Goal: Information Seeking & Learning: Learn about a topic

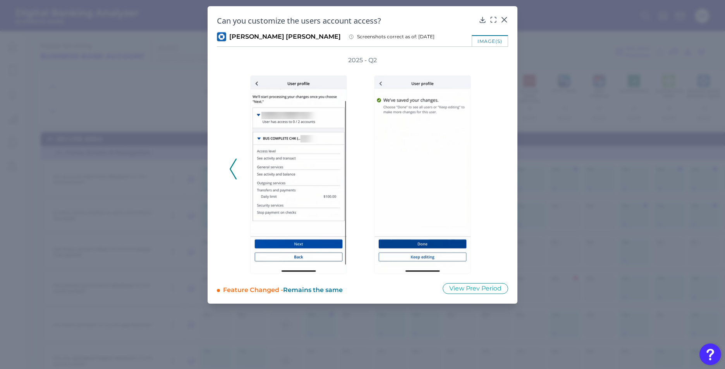
scroll to position [2285, 153]
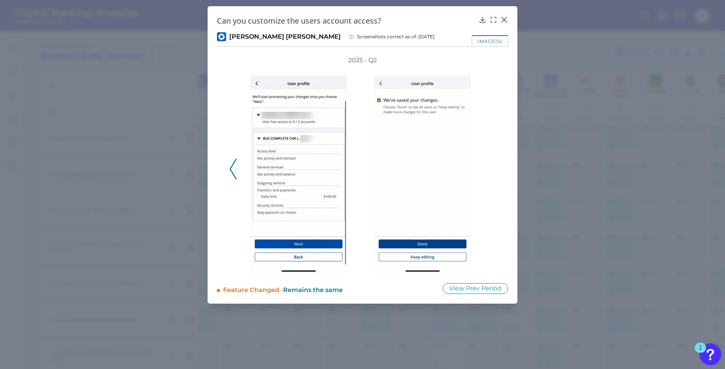
click at [232, 168] on icon at bounding box center [233, 169] width 7 height 21
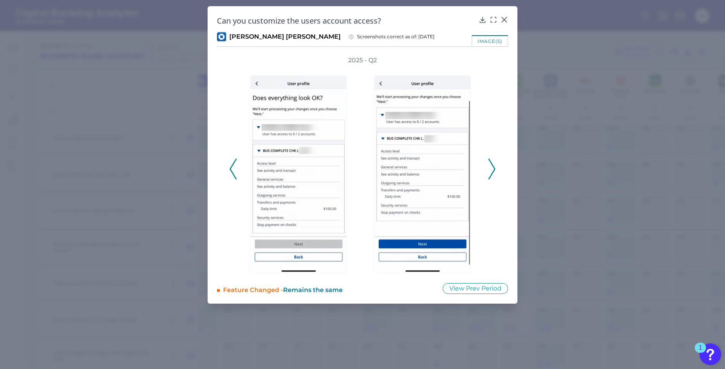
click at [232, 168] on icon at bounding box center [233, 169] width 7 height 21
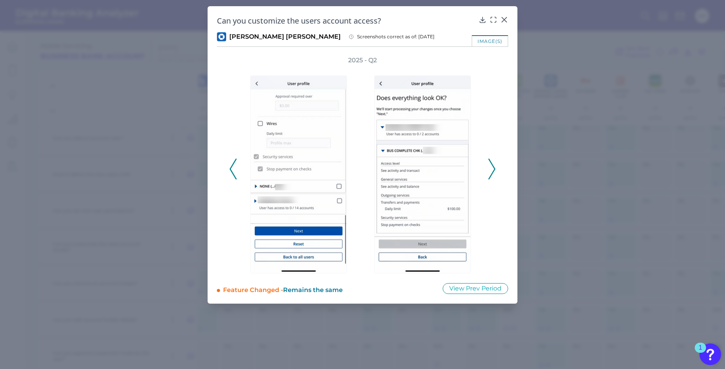
click at [232, 168] on icon at bounding box center [233, 169] width 7 height 21
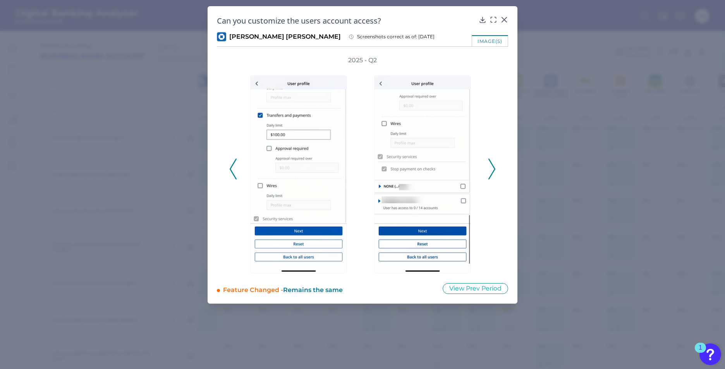
click at [231, 167] on icon at bounding box center [233, 169] width 7 height 21
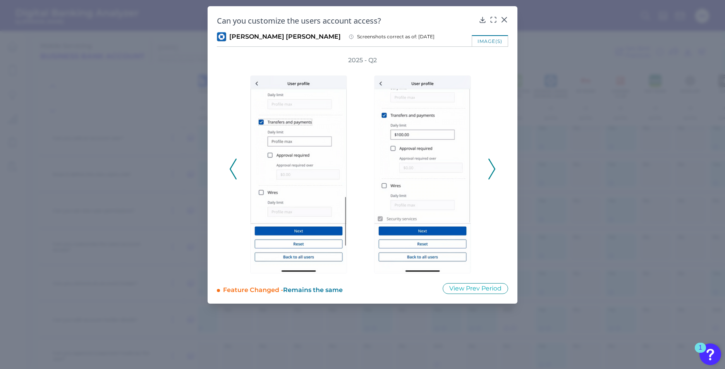
click at [233, 169] on icon at bounding box center [233, 169] width 7 height 21
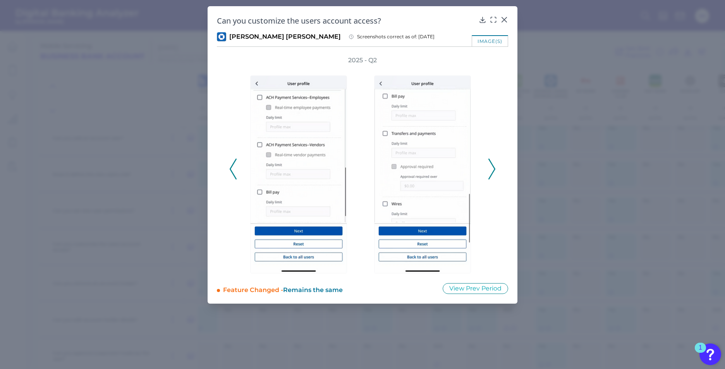
click at [233, 169] on icon at bounding box center [233, 169] width 7 height 21
click at [234, 170] on icon at bounding box center [233, 169] width 7 height 21
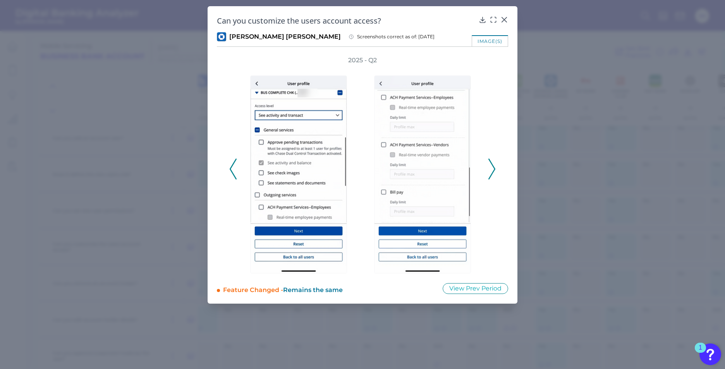
click at [234, 170] on icon at bounding box center [233, 169] width 7 height 21
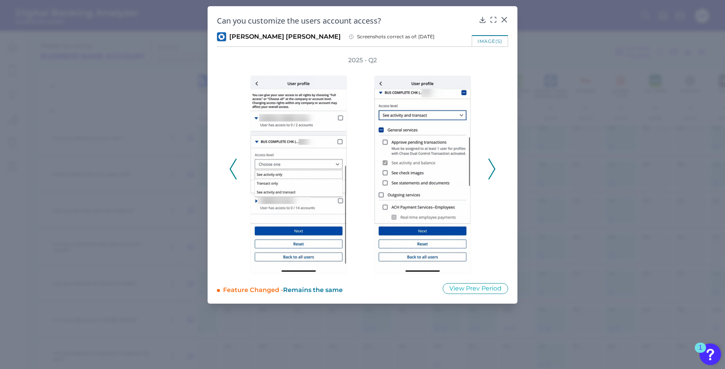
click at [230, 165] on icon at bounding box center [233, 169] width 7 height 21
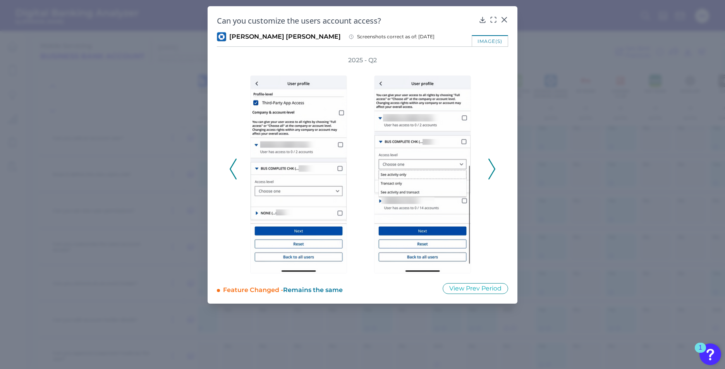
click at [230, 165] on icon at bounding box center [233, 169] width 7 height 21
click at [232, 167] on icon at bounding box center [233, 169] width 7 height 21
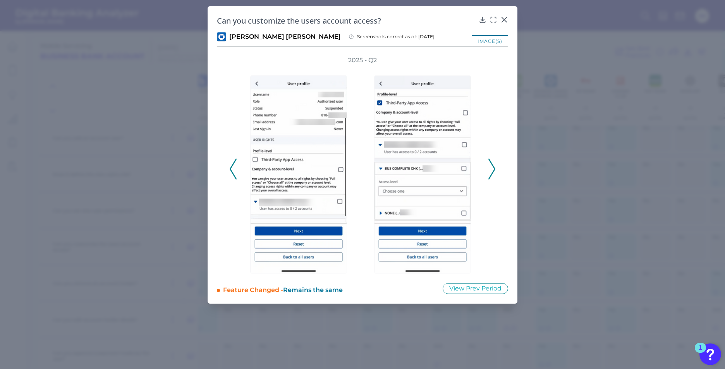
click at [232, 167] on icon at bounding box center [233, 169] width 7 height 21
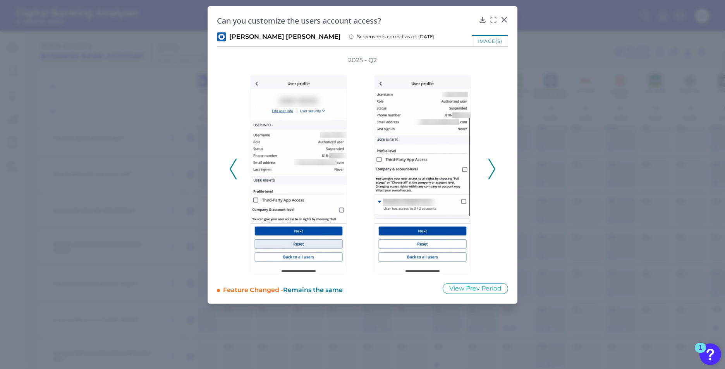
click at [232, 167] on icon at bounding box center [233, 169] width 7 height 21
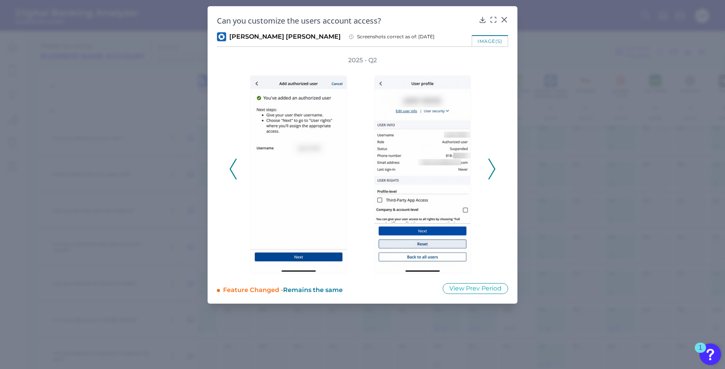
click at [232, 167] on icon at bounding box center [233, 169] width 7 height 21
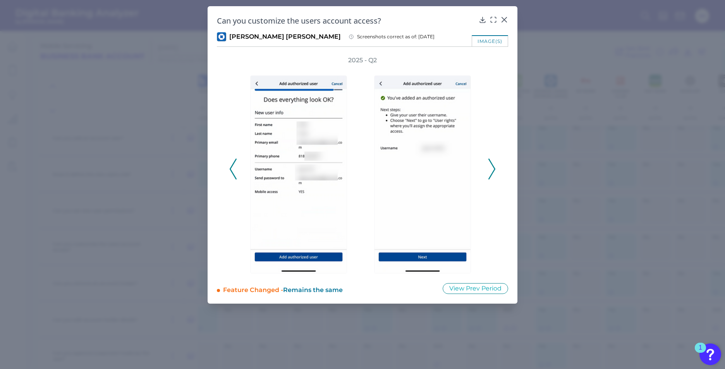
click at [232, 167] on icon at bounding box center [233, 169] width 7 height 21
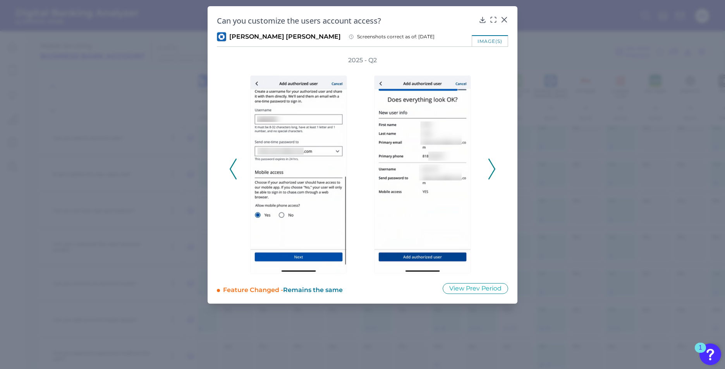
click at [232, 167] on icon at bounding box center [233, 169] width 7 height 21
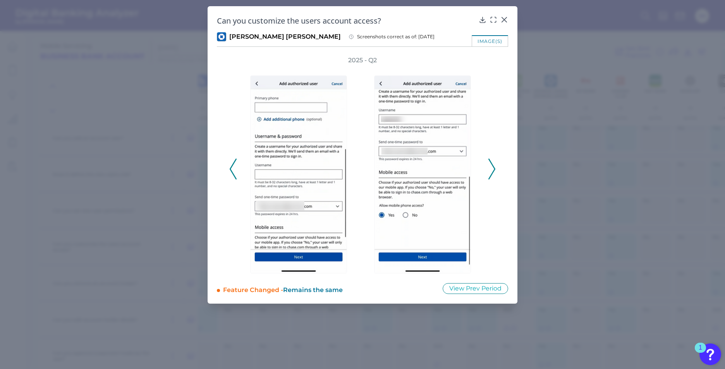
click at [232, 167] on icon at bounding box center [233, 169] width 7 height 21
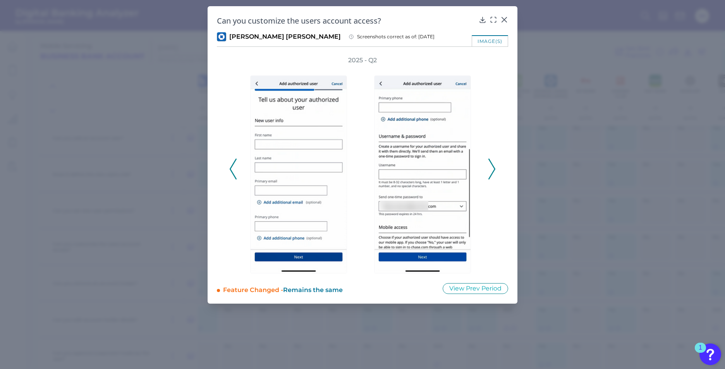
click at [228, 166] on div "2025 - Q2" at bounding box center [362, 165] width 291 height 218
click at [229, 167] on button at bounding box center [233, 169] width 8 height 21
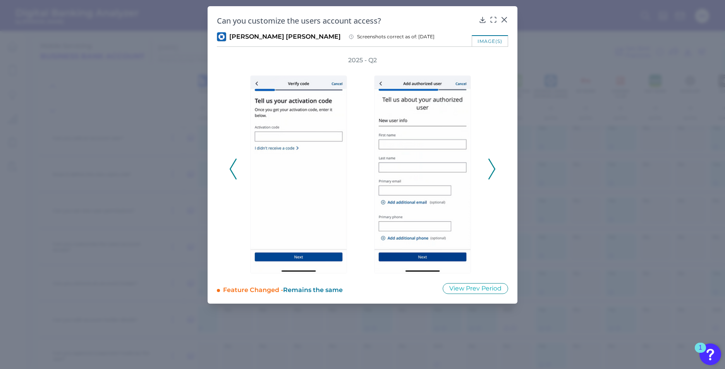
click at [229, 167] on button at bounding box center [233, 169] width 8 height 21
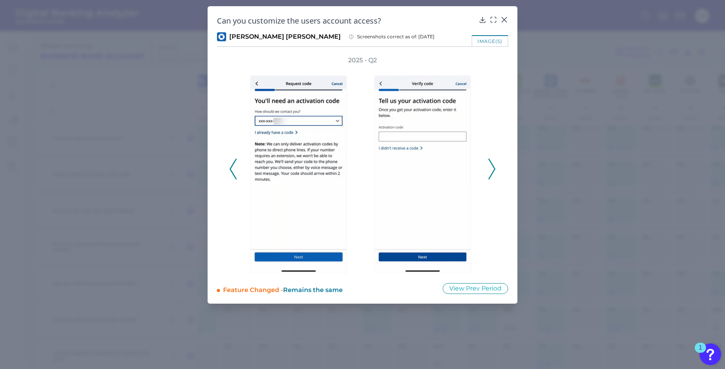
click at [229, 167] on button at bounding box center [233, 169] width 8 height 21
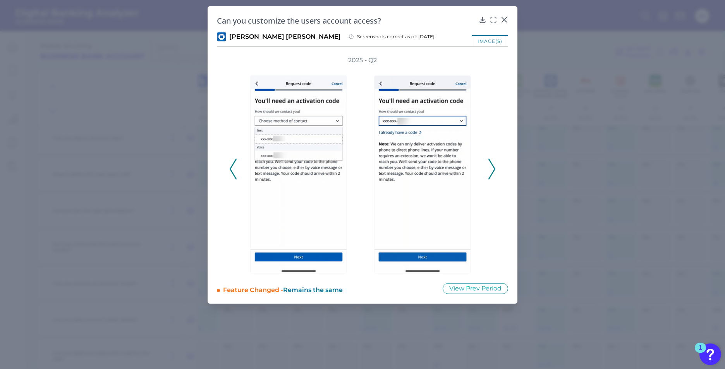
click at [229, 167] on button at bounding box center [233, 169] width 8 height 21
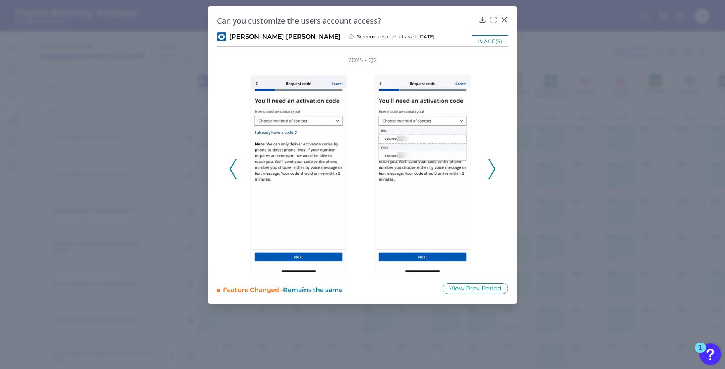
click at [229, 167] on button at bounding box center [233, 169] width 8 height 21
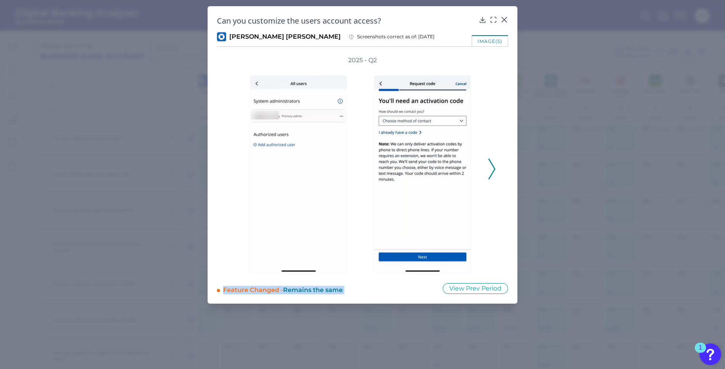
click at [229, 167] on div "2025 - Q2" at bounding box center [362, 165] width 266 height 218
click at [495, 169] on button at bounding box center [492, 169] width 8 height 21
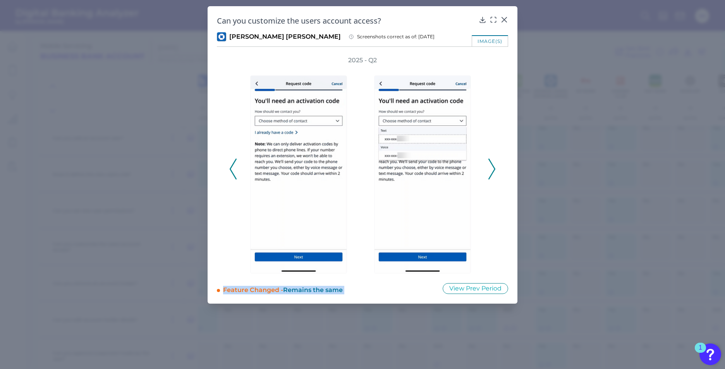
click at [495, 169] on button at bounding box center [492, 169] width 8 height 21
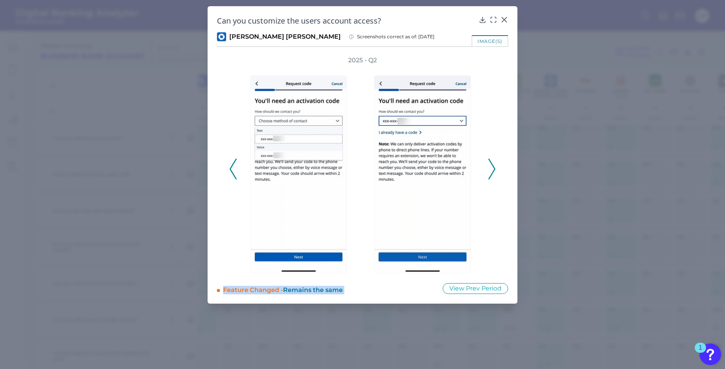
click at [495, 169] on button at bounding box center [492, 169] width 8 height 21
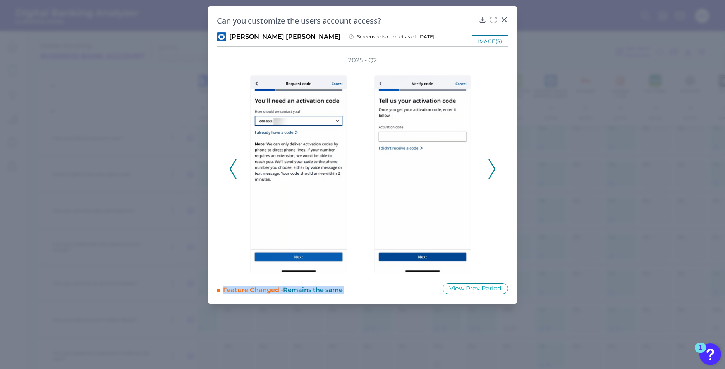
click at [495, 169] on button at bounding box center [492, 169] width 8 height 21
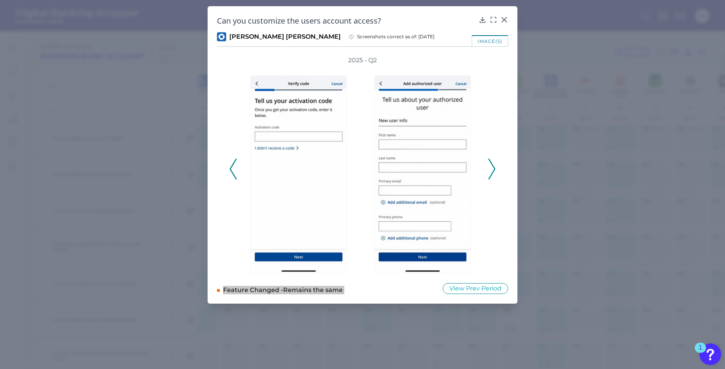
click at [494, 169] on icon at bounding box center [491, 169] width 7 height 21
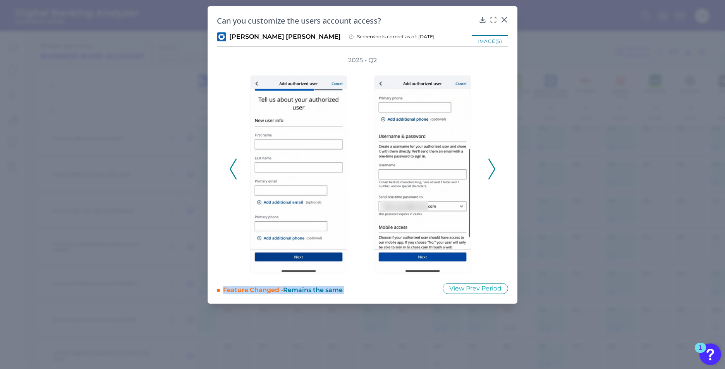
click at [494, 169] on icon at bounding box center [491, 169] width 7 height 21
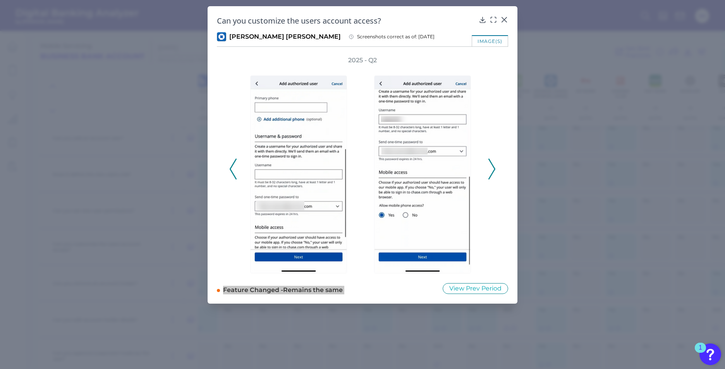
click at [494, 166] on icon at bounding box center [491, 169] width 7 height 21
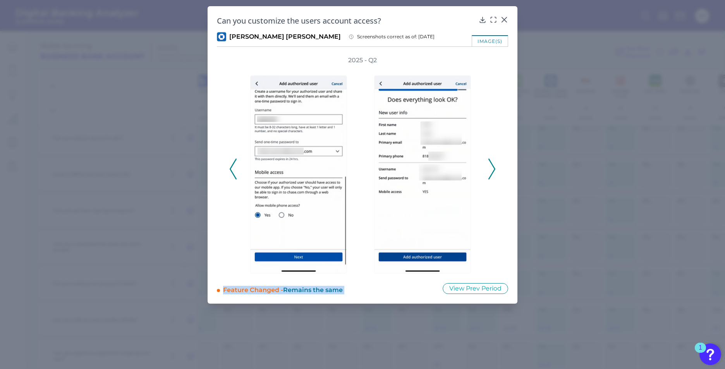
click at [494, 166] on icon at bounding box center [491, 169] width 7 height 21
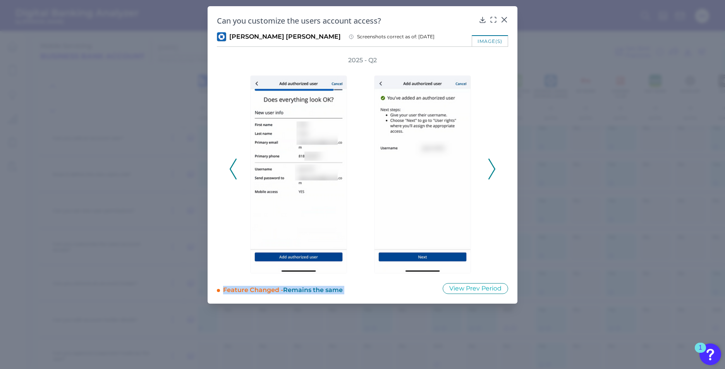
click at [494, 166] on icon at bounding box center [491, 169] width 7 height 21
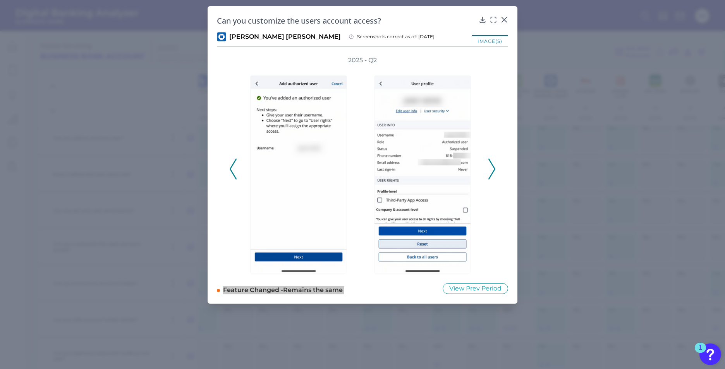
click at [493, 172] on polyline at bounding box center [492, 169] width 6 height 20
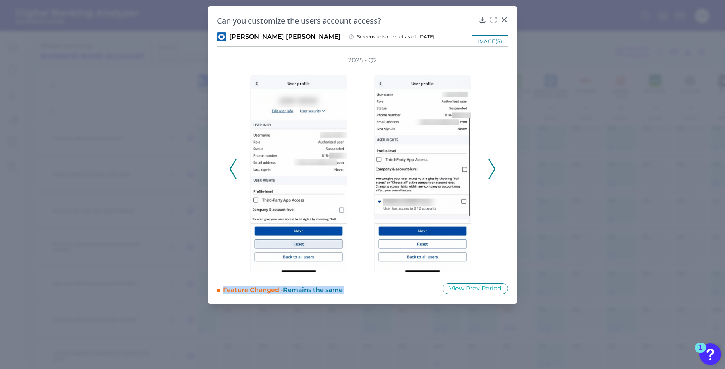
click at [493, 166] on icon at bounding box center [491, 169] width 7 height 21
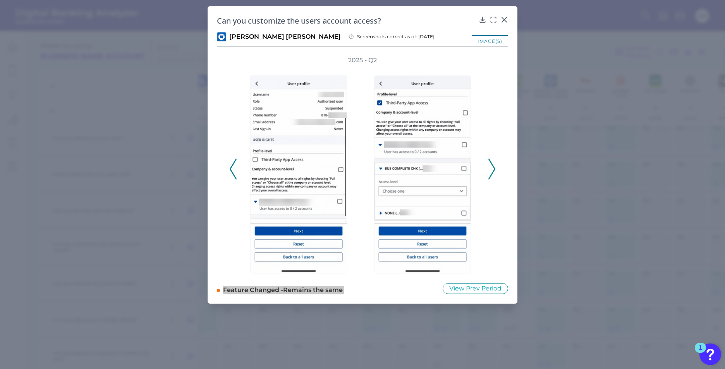
click at [493, 172] on polyline at bounding box center [492, 169] width 6 height 20
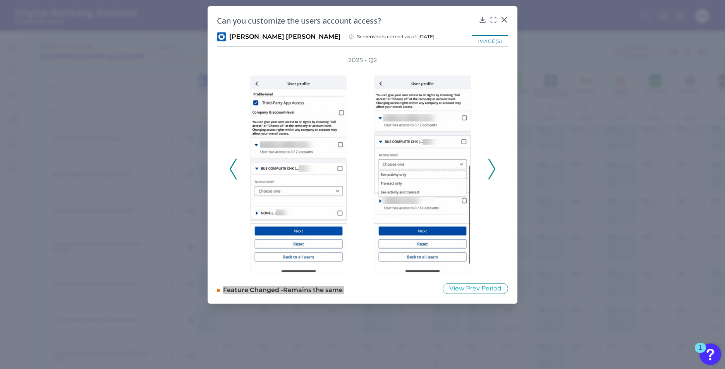
click at [494, 167] on polyline at bounding box center [492, 169] width 6 height 20
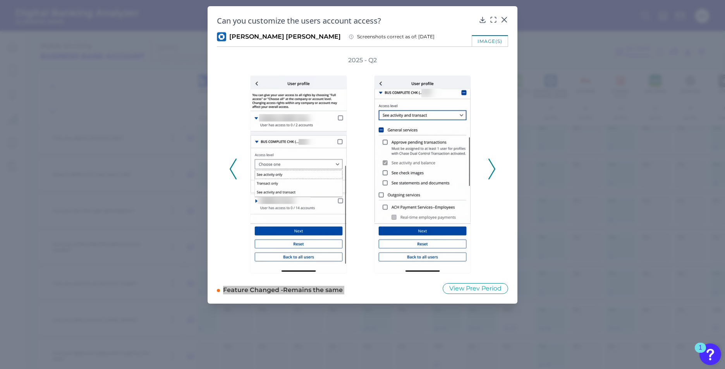
click at [492, 171] on icon at bounding box center [491, 169] width 7 height 21
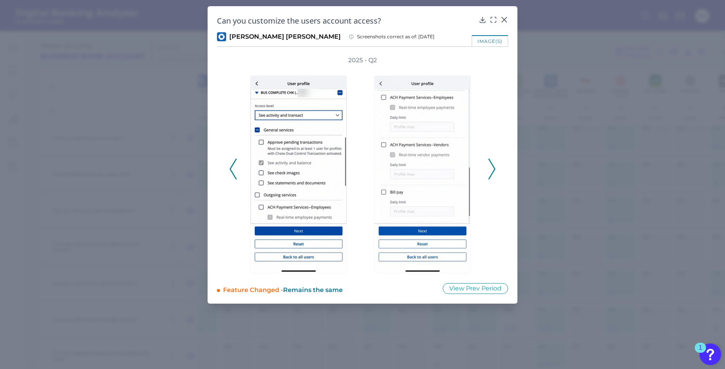
click at [488, 167] on div "2025 - Q2" at bounding box center [362, 165] width 266 height 218
click at [493, 167] on icon at bounding box center [491, 169] width 7 height 21
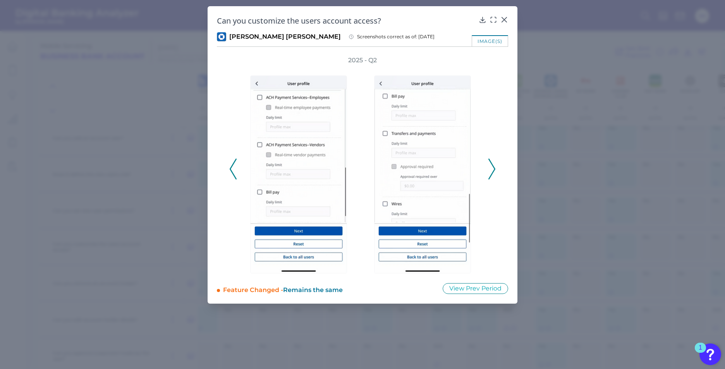
click at [495, 165] on icon at bounding box center [491, 169] width 7 height 21
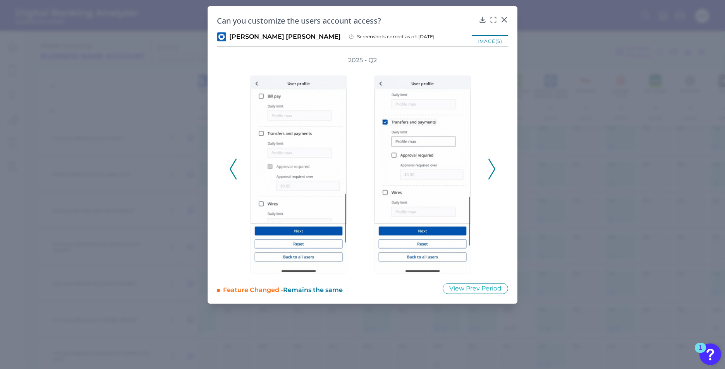
click at [493, 169] on icon at bounding box center [491, 169] width 7 height 21
click at [492, 168] on icon at bounding box center [491, 169] width 7 height 21
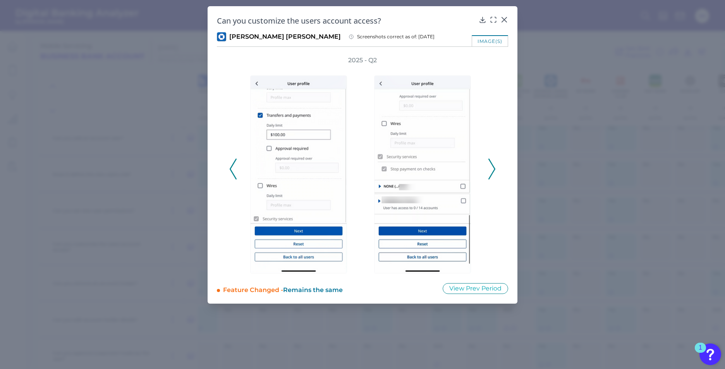
click at [495, 168] on polyline at bounding box center [492, 169] width 6 height 20
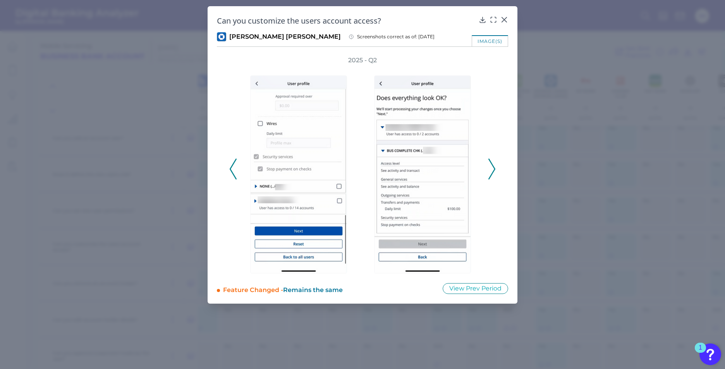
click at [492, 169] on icon at bounding box center [491, 169] width 7 height 21
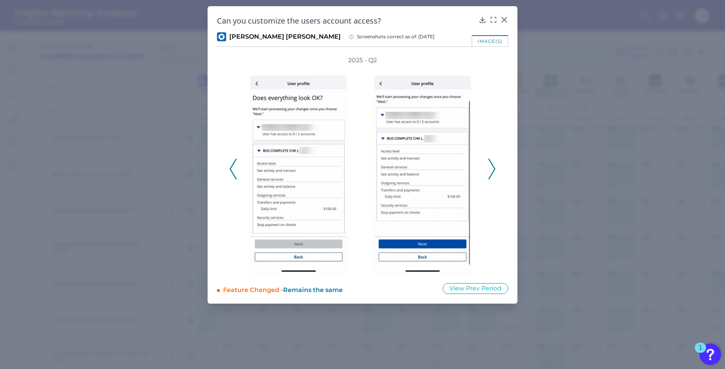
click at [492, 169] on icon at bounding box center [491, 169] width 7 height 21
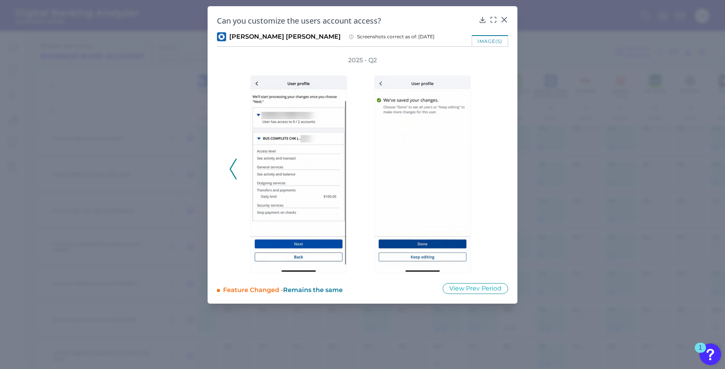
click at [488, 38] on div "image(s)" at bounding box center [490, 40] width 36 height 11
click at [505, 19] on icon at bounding box center [504, 20] width 8 height 8
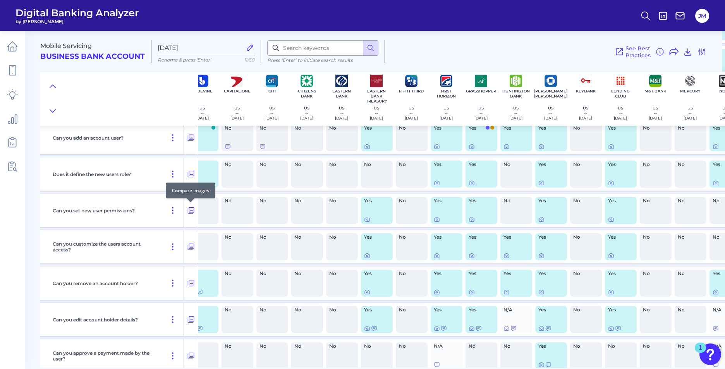
click at [189, 210] on icon at bounding box center [191, 211] width 7 height 7
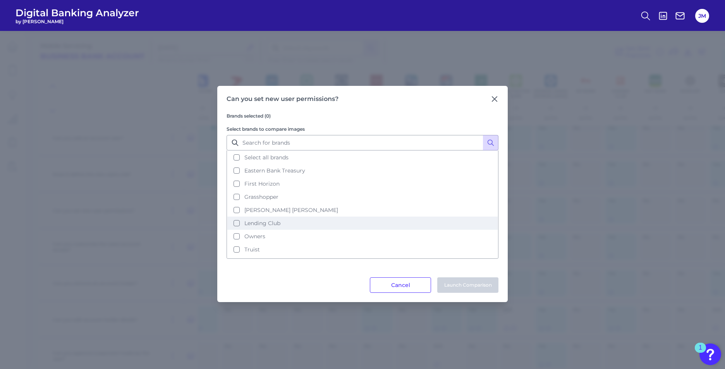
scroll to position [38, 0]
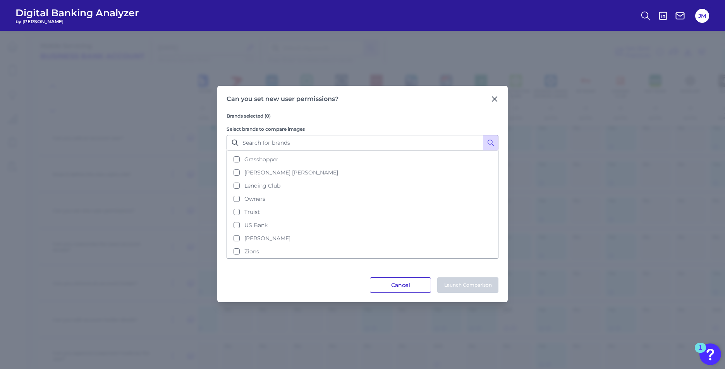
click at [409, 282] on button "Cancel" at bounding box center [400, 285] width 61 height 15
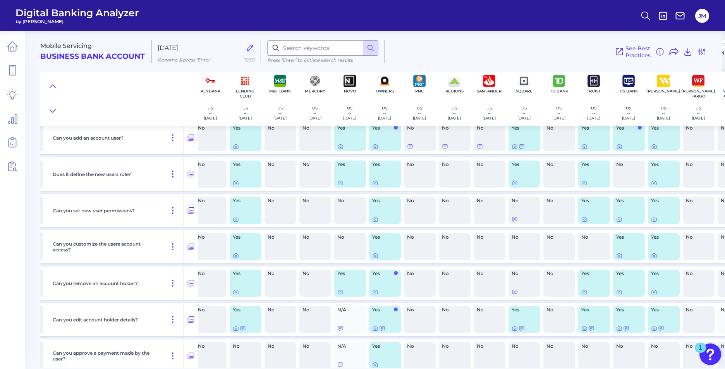
scroll to position [2285, 547]
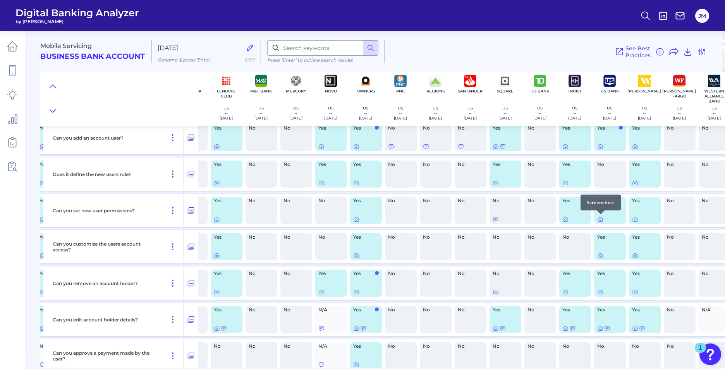
click at [601, 220] on icon at bounding box center [600, 219] width 6 height 6
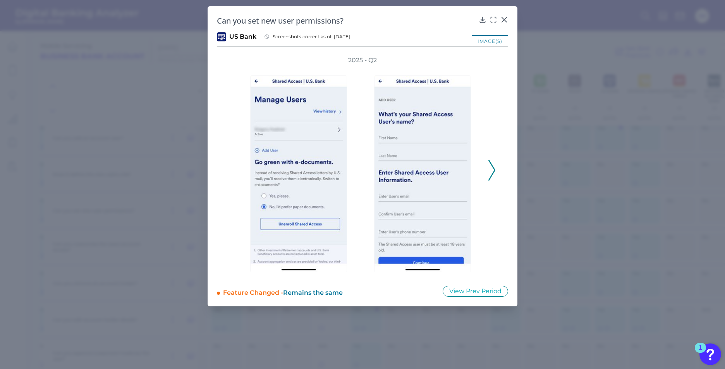
click at [493, 171] on icon at bounding box center [491, 170] width 7 height 21
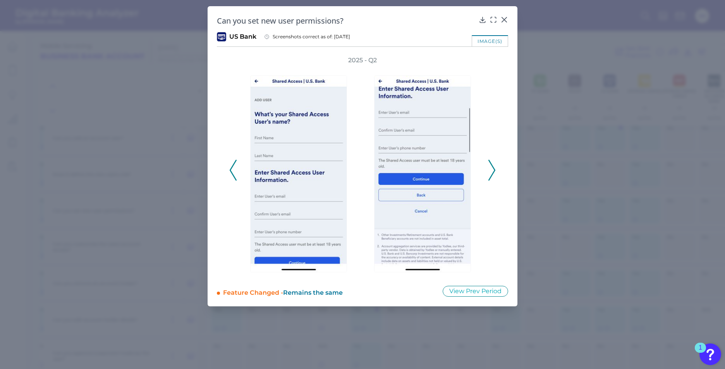
click at [493, 171] on icon at bounding box center [491, 170] width 7 height 21
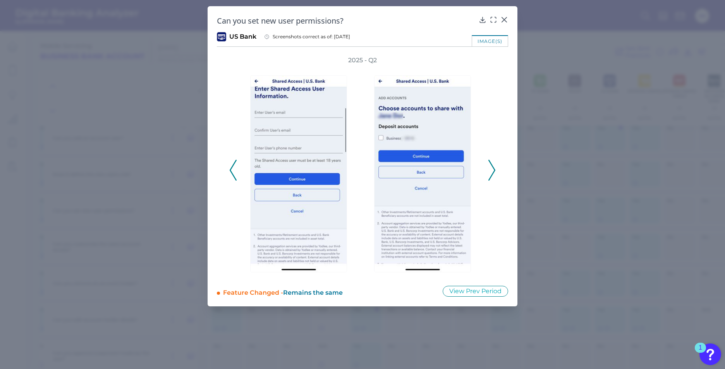
click at [492, 170] on icon at bounding box center [491, 170] width 7 height 21
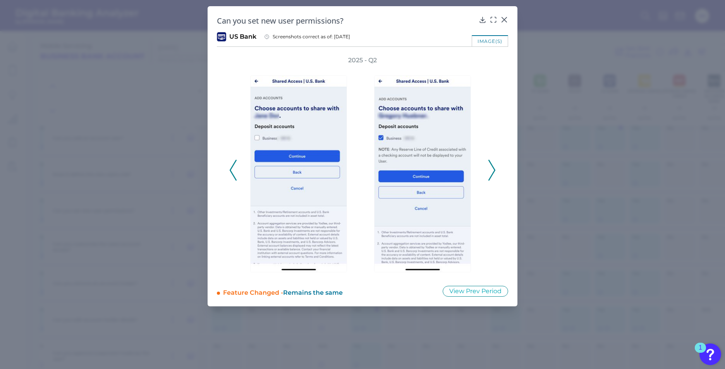
click at [492, 170] on icon at bounding box center [491, 170] width 7 height 21
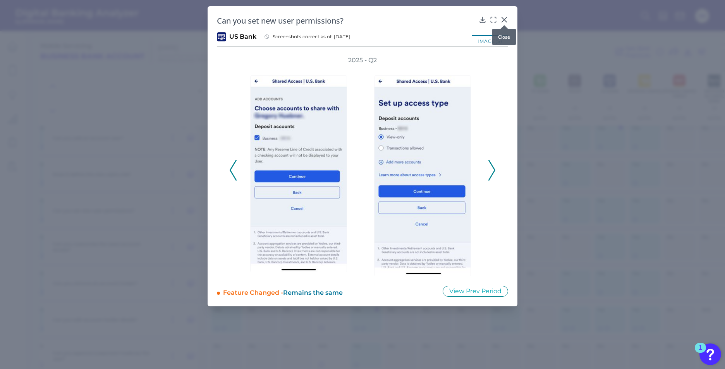
click at [504, 21] on icon at bounding box center [504, 20] width 8 height 8
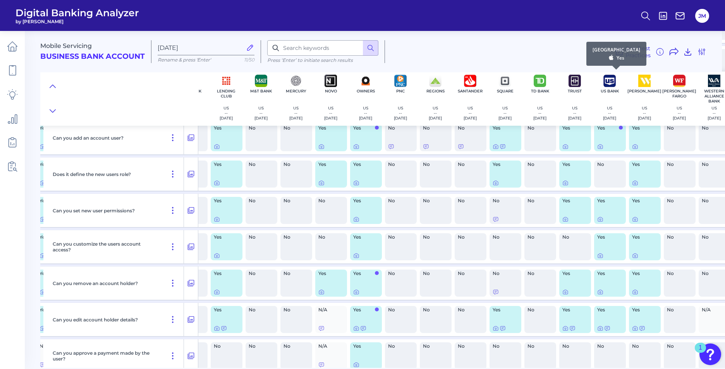
click at [610, 81] on img at bounding box center [609, 81] width 12 height 12
click at [565, 182] on icon at bounding box center [565, 183] width 6 height 6
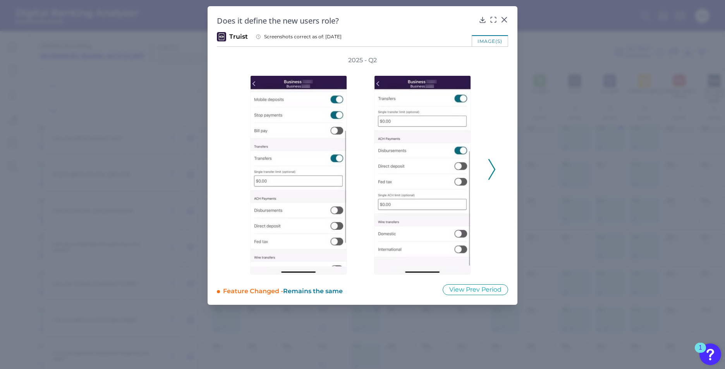
click at [494, 167] on polyline at bounding box center [492, 170] width 6 height 20
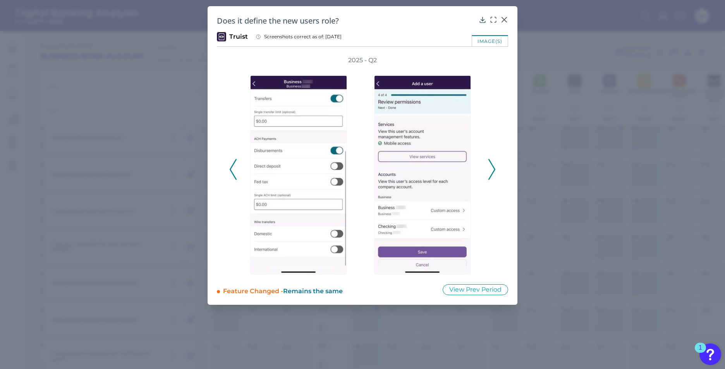
click at [494, 167] on polyline at bounding box center [492, 170] width 6 height 20
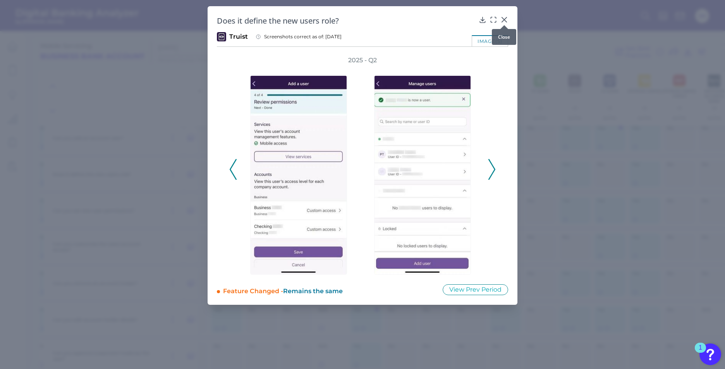
click at [504, 22] on div at bounding box center [504, 25] width 8 height 8
click at [504, 21] on div at bounding box center [504, 25] width 8 height 8
click at [505, 19] on icon at bounding box center [504, 19] width 5 height 5
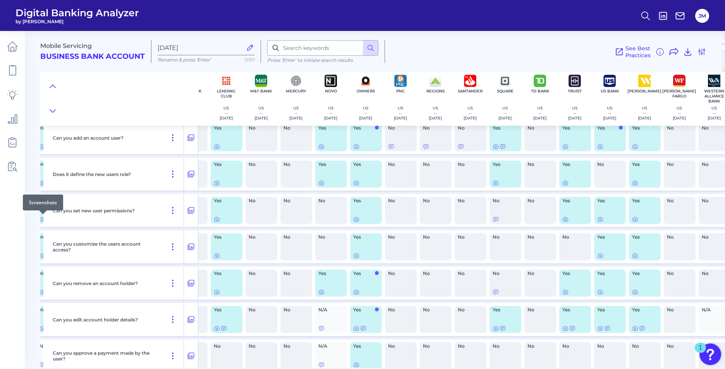
click at [42, 218] on div at bounding box center [43, 215] width 8 height 8
click at [41, 213] on div at bounding box center [43, 215] width 8 height 8
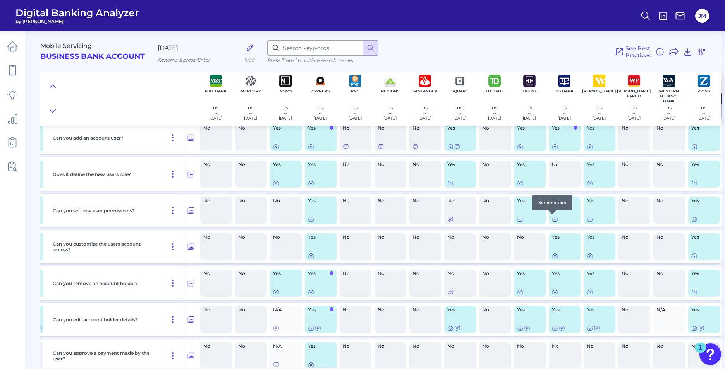
click at [553, 218] on div at bounding box center [552, 215] width 8 height 8
click at [552, 221] on icon at bounding box center [555, 219] width 6 height 6
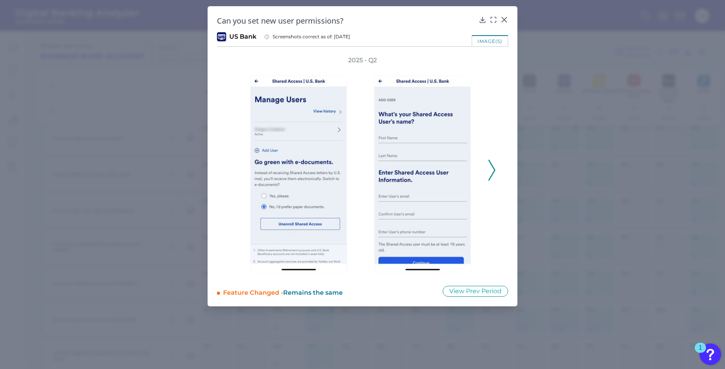
click at [492, 169] on icon at bounding box center [491, 170] width 7 height 21
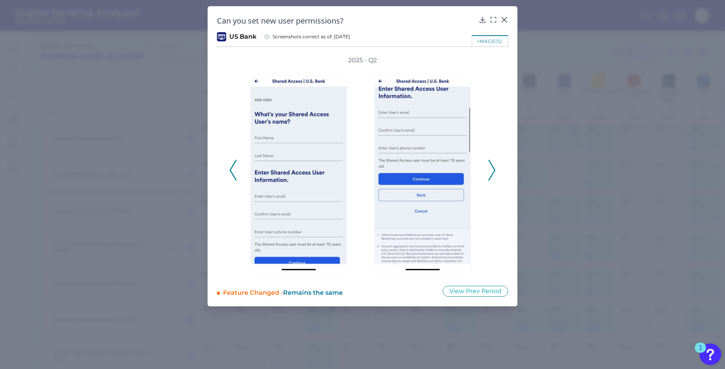
click at [491, 172] on icon at bounding box center [491, 170] width 7 height 21
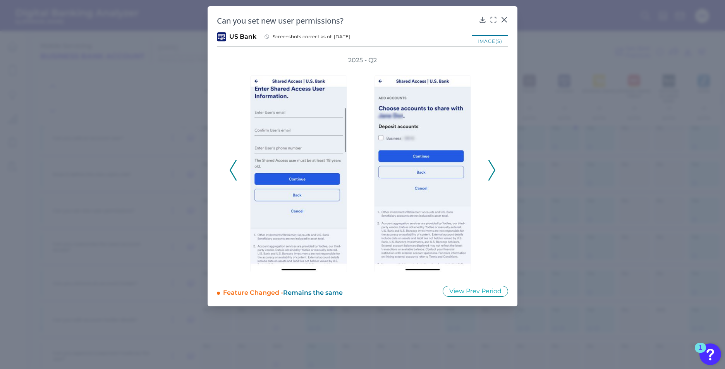
click at [490, 169] on icon at bounding box center [491, 170] width 7 height 21
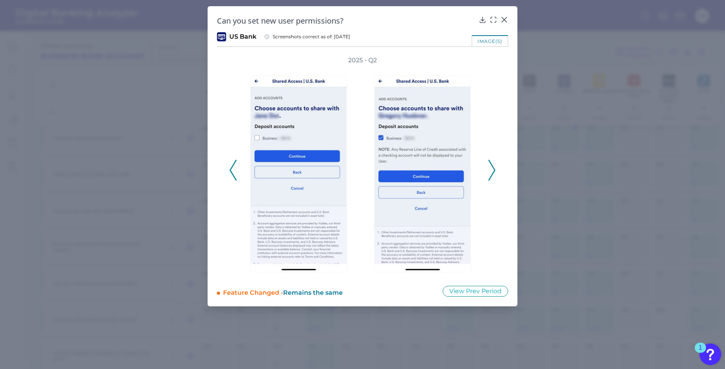
click at [495, 168] on icon at bounding box center [491, 170] width 7 height 21
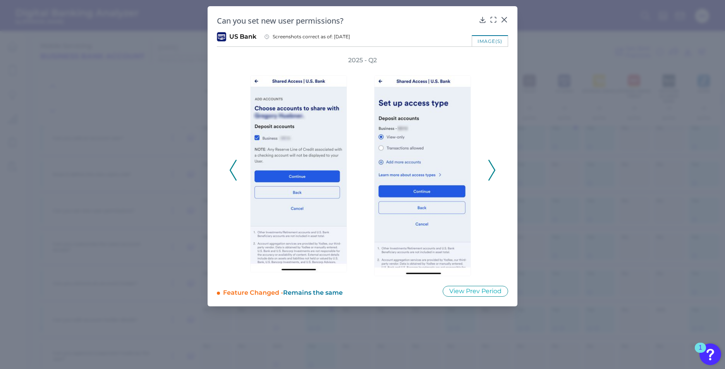
click at [491, 176] on icon at bounding box center [491, 170] width 7 height 21
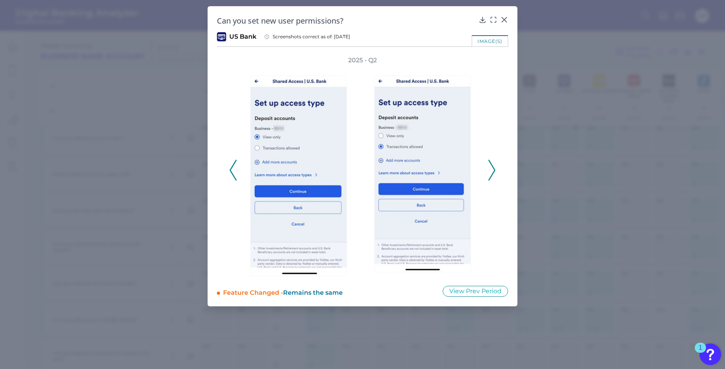
click at [491, 176] on icon at bounding box center [491, 170] width 7 height 21
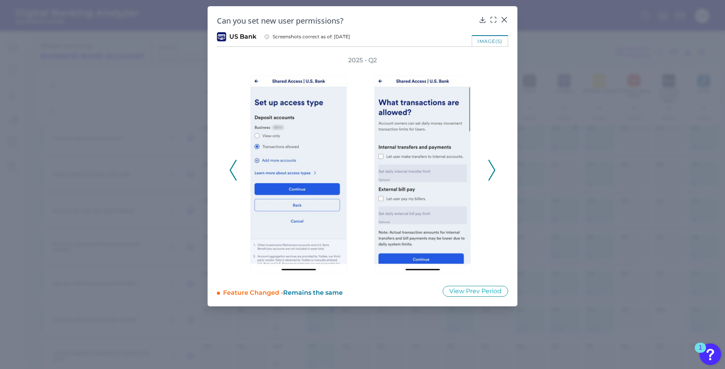
click at [493, 173] on polyline at bounding box center [492, 171] width 6 height 20
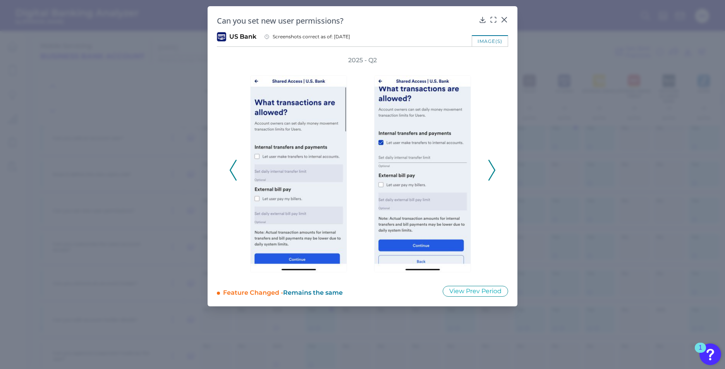
click at [493, 170] on icon at bounding box center [491, 170] width 7 height 21
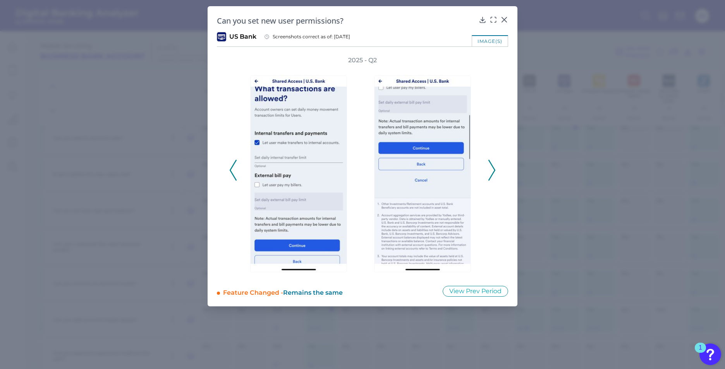
click at [493, 168] on polyline at bounding box center [492, 171] width 6 height 20
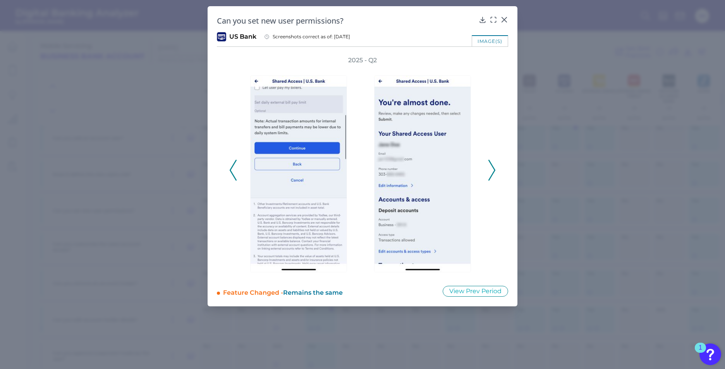
click at [493, 168] on polyline at bounding box center [492, 171] width 6 height 20
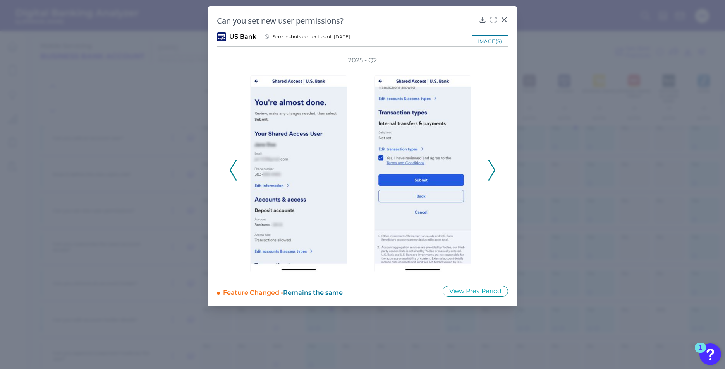
click at [493, 168] on polyline at bounding box center [492, 171] width 6 height 20
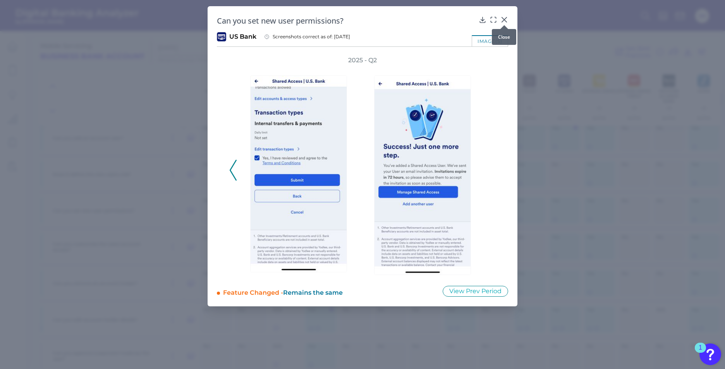
click at [504, 19] on icon at bounding box center [504, 20] width 8 height 8
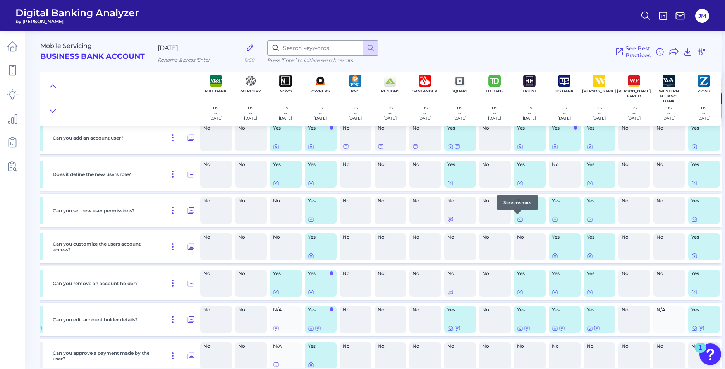
click at [519, 219] on icon at bounding box center [520, 220] width 5 height 4
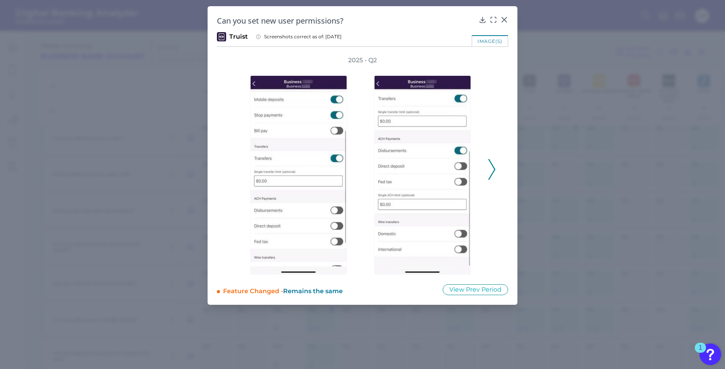
click at [493, 168] on icon at bounding box center [491, 169] width 7 height 21
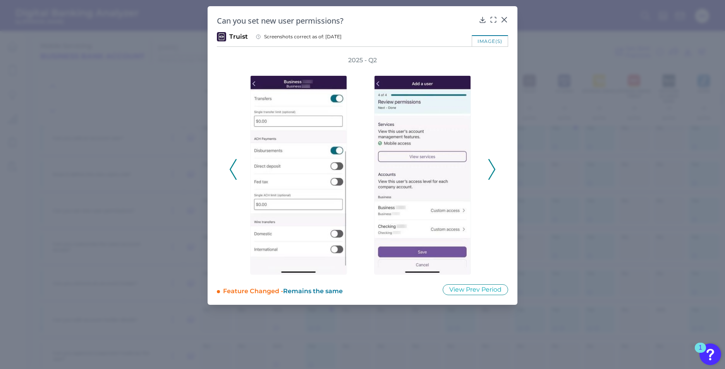
click at [493, 168] on icon at bounding box center [491, 169] width 7 height 21
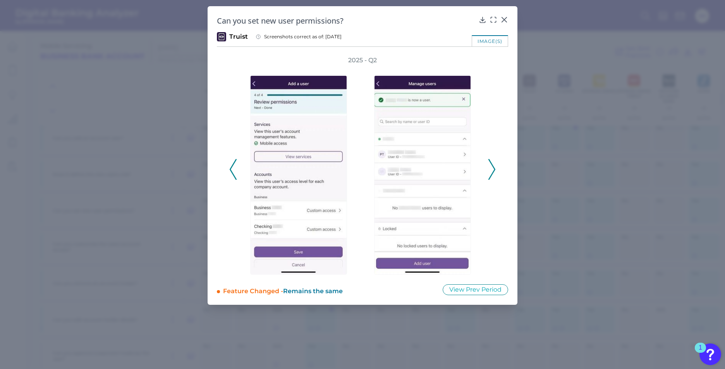
click at [232, 167] on icon at bounding box center [233, 169] width 7 height 21
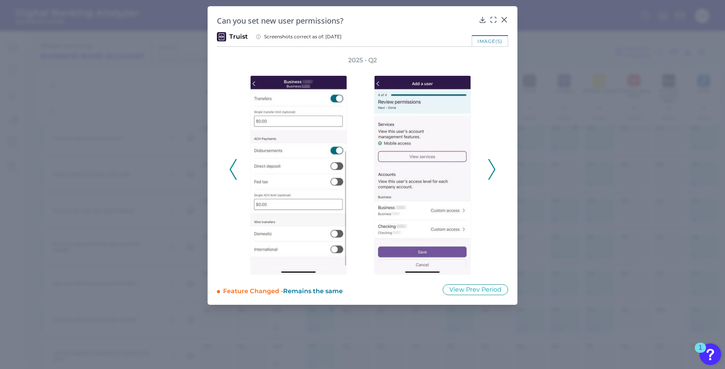
click at [232, 167] on icon at bounding box center [233, 169] width 7 height 21
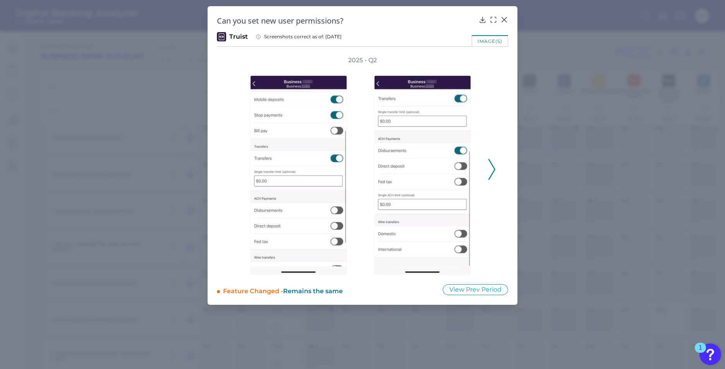
click at [494, 167] on icon at bounding box center [491, 169] width 7 height 21
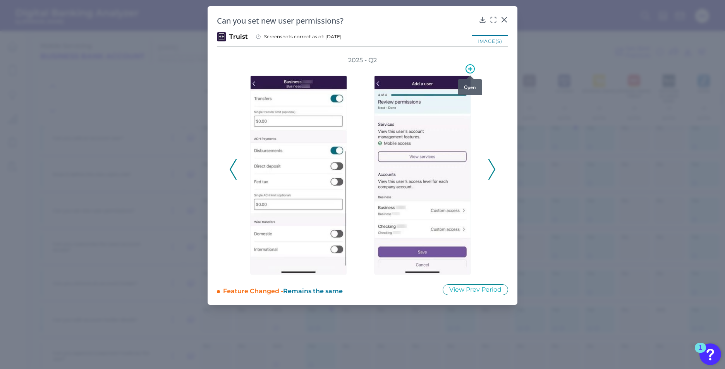
click at [470, 67] on icon at bounding box center [470, 69] width 4 height 4
click at [505, 110] on div "2025 - Q2" at bounding box center [362, 165] width 291 height 219
click at [492, 168] on icon at bounding box center [491, 169] width 7 height 21
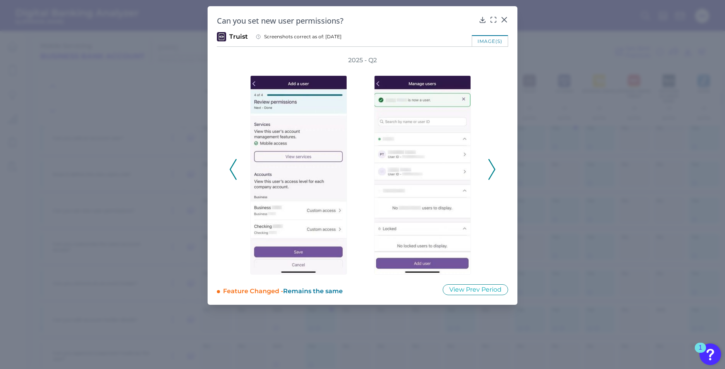
click at [234, 177] on icon at bounding box center [233, 169] width 7 height 21
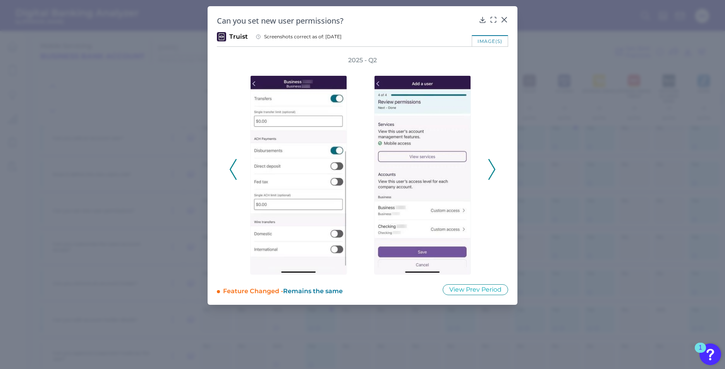
click at [234, 175] on polyline at bounding box center [233, 170] width 6 height 20
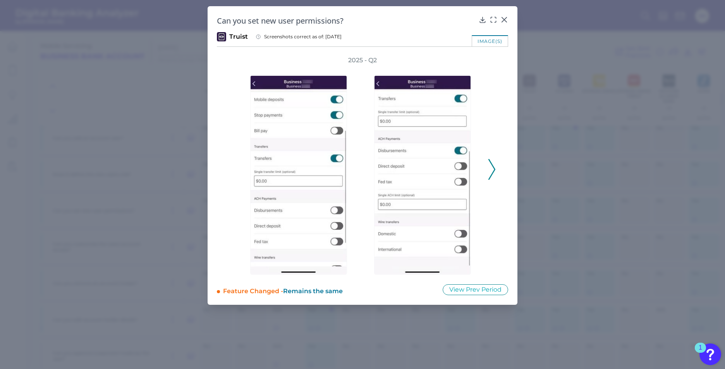
click at [234, 175] on div "2025 - Q2" at bounding box center [362, 165] width 266 height 219
click at [491, 167] on icon at bounding box center [491, 169] width 7 height 21
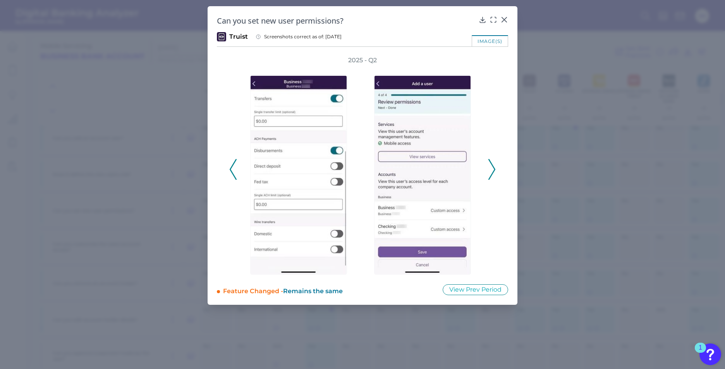
click at [491, 167] on icon at bounding box center [491, 169] width 7 height 21
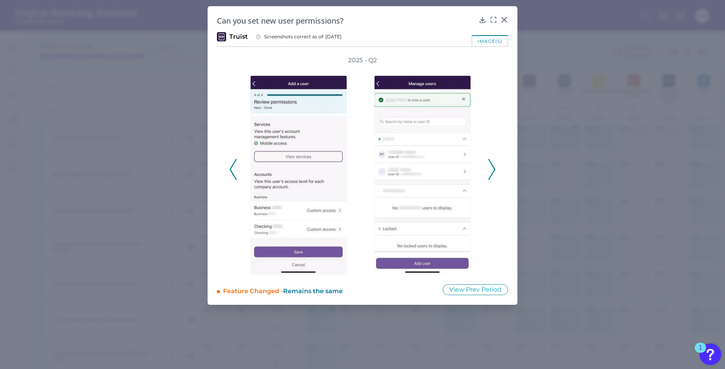
click at [491, 167] on icon at bounding box center [491, 169] width 7 height 21
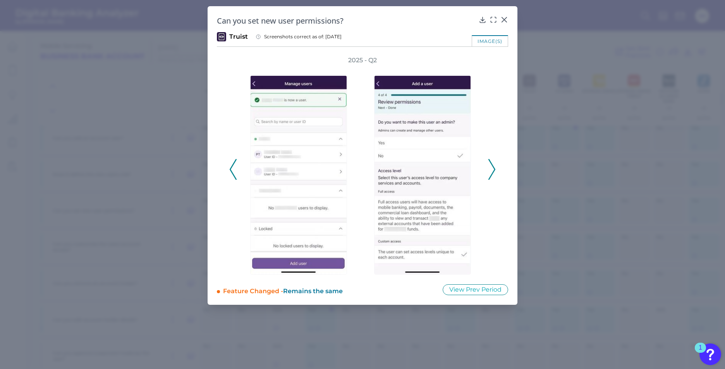
click at [493, 168] on icon at bounding box center [491, 169] width 7 height 21
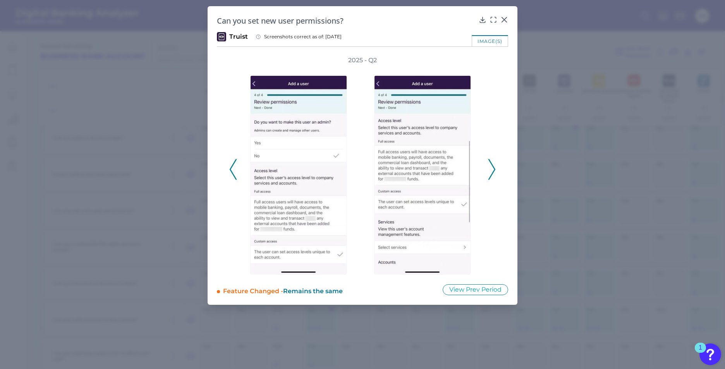
click at [493, 168] on icon at bounding box center [491, 169] width 7 height 21
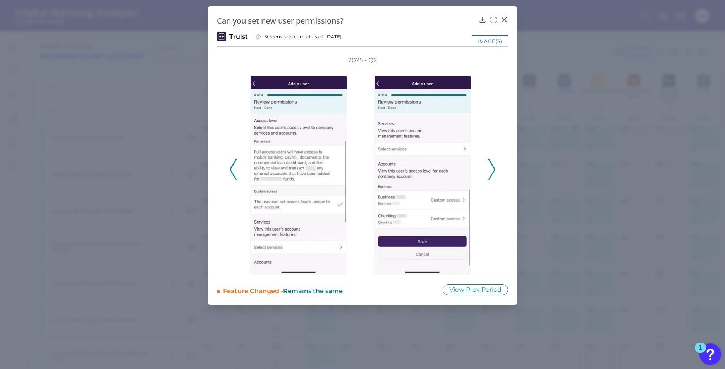
click at [493, 168] on icon at bounding box center [491, 169] width 7 height 21
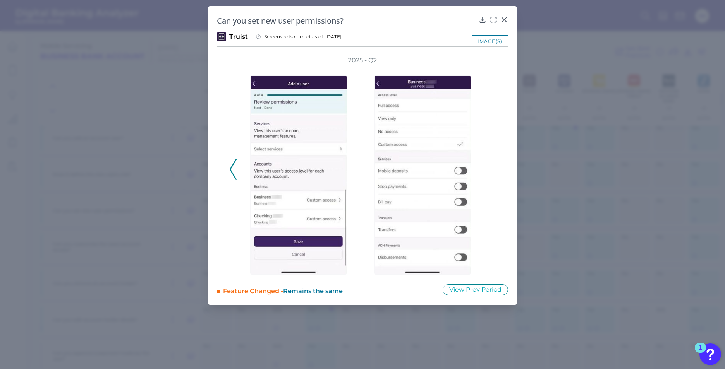
click at [230, 168] on icon at bounding box center [233, 169] width 7 height 21
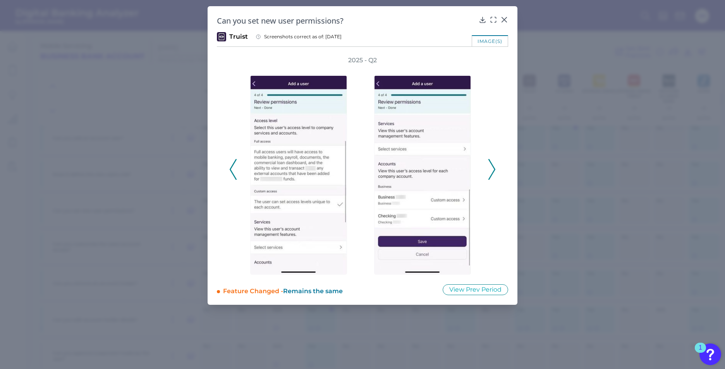
click at [230, 168] on icon at bounding box center [233, 169] width 7 height 21
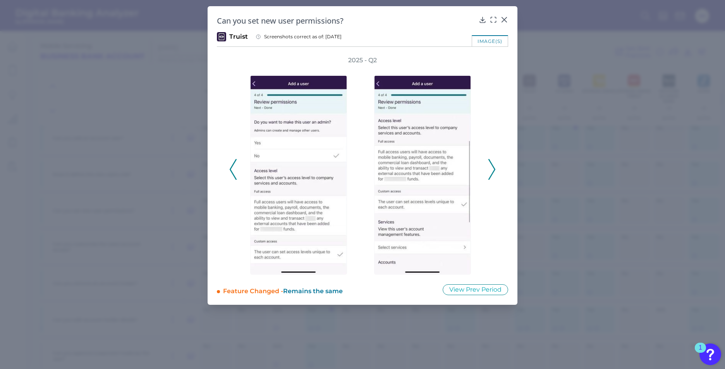
click at [230, 168] on icon at bounding box center [233, 169] width 7 height 21
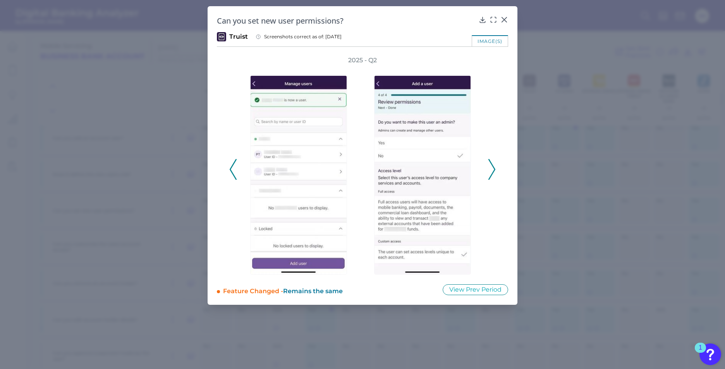
click at [230, 168] on icon at bounding box center [233, 169] width 7 height 21
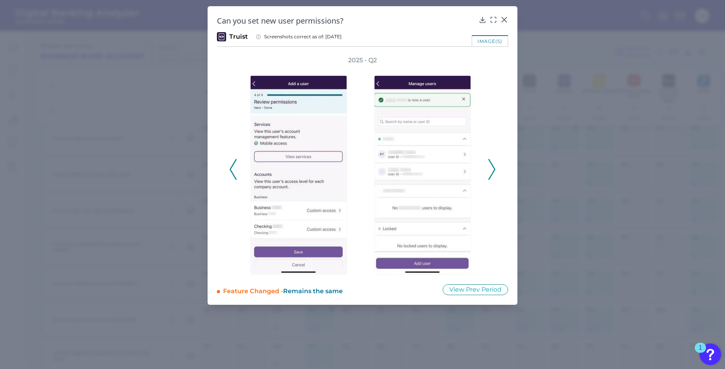
click at [230, 168] on icon at bounding box center [233, 169] width 7 height 21
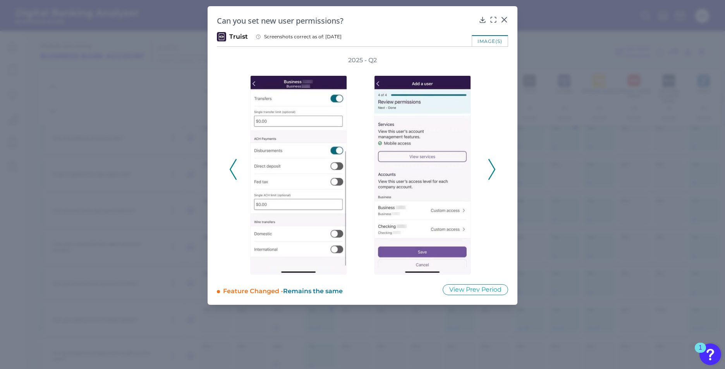
click at [230, 168] on icon at bounding box center [233, 169] width 7 height 21
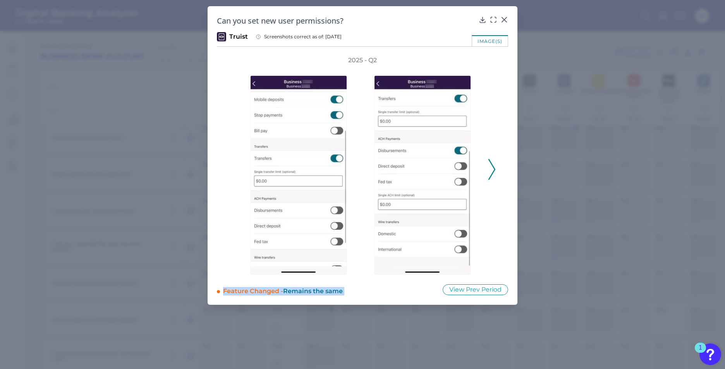
click at [230, 168] on div "2025 - Q2" at bounding box center [362, 165] width 266 height 219
click at [295, 270] on img at bounding box center [298, 175] width 97 height 199
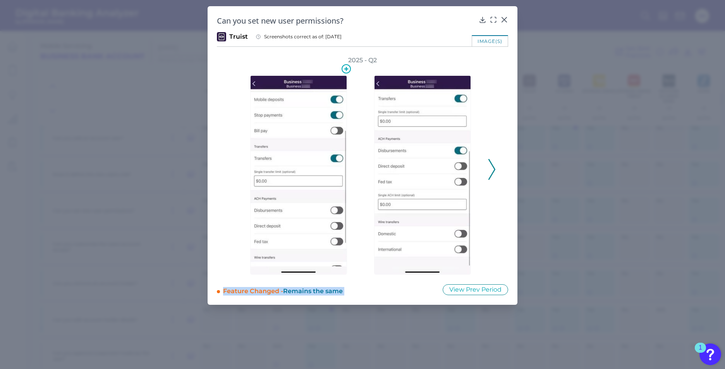
click at [296, 271] on img at bounding box center [298, 175] width 97 height 199
click at [243, 273] on div at bounding box center [300, 170] width 116 height 210
click at [482, 292] on button "View Prev Period" at bounding box center [475, 290] width 65 height 11
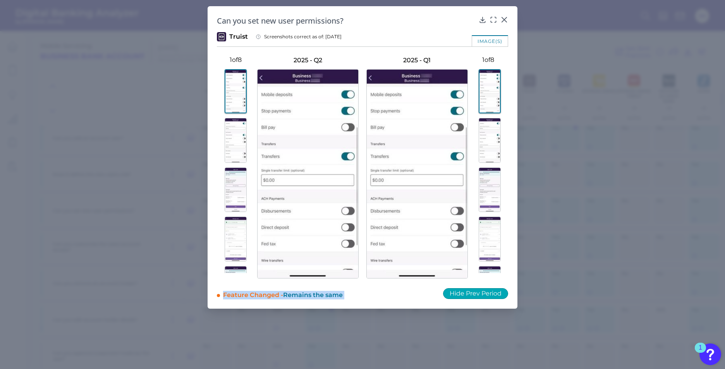
click at [474, 295] on button "Hide Prev Period" at bounding box center [475, 293] width 65 height 11
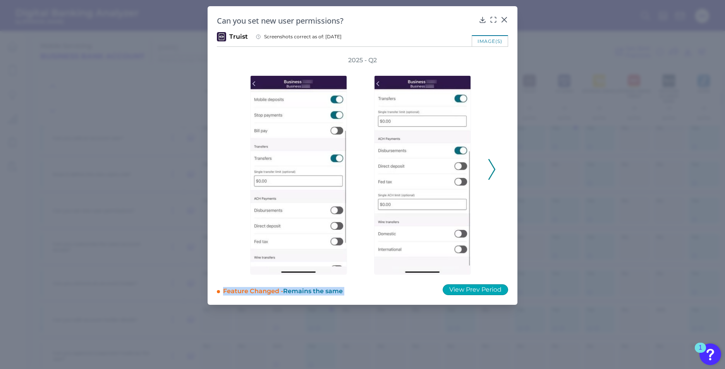
click at [474, 295] on button "View Prev Period" at bounding box center [475, 290] width 65 height 11
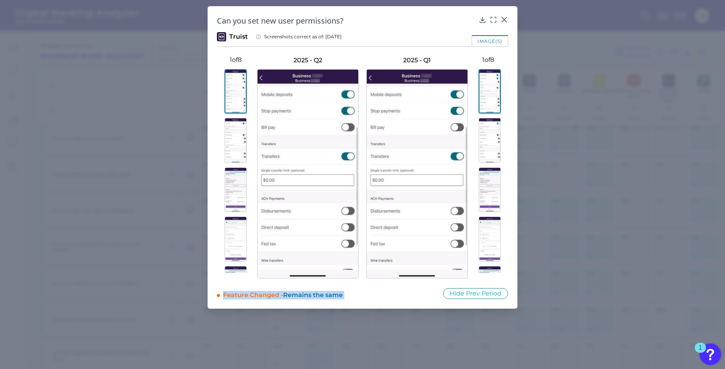
click at [236, 93] on img at bounding box center [236, 91] width 22 height 44
click at [493, 89] on img at bounding box center [490, 91] width 22 height 44
click at [230, 147] on img at bounding box center [236, 140] width 22 height 45
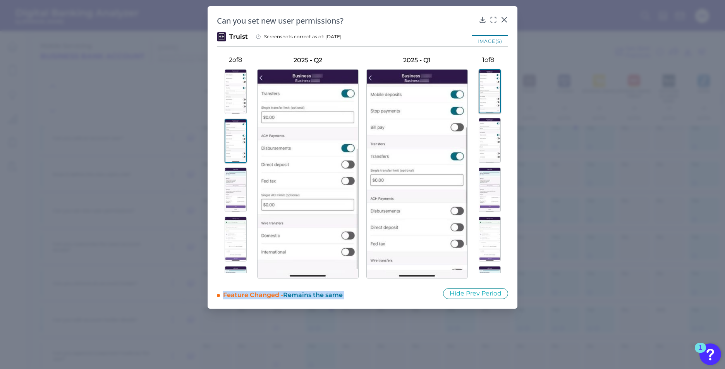
click at [226, 194] on img at bounding box center [236, 190] width 22 height 45
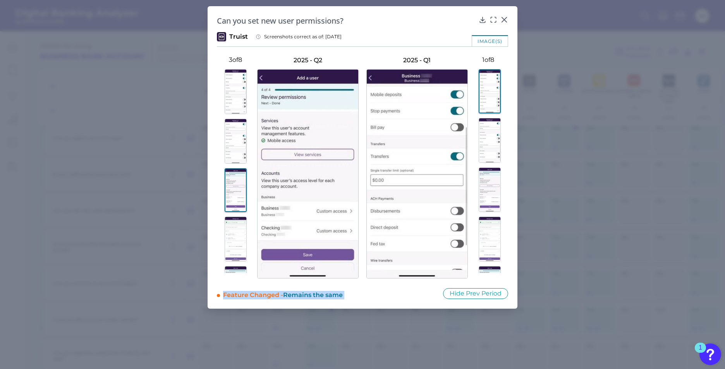
click at [490, 140] on img at bounding box center [490, 140] width 22 height 45
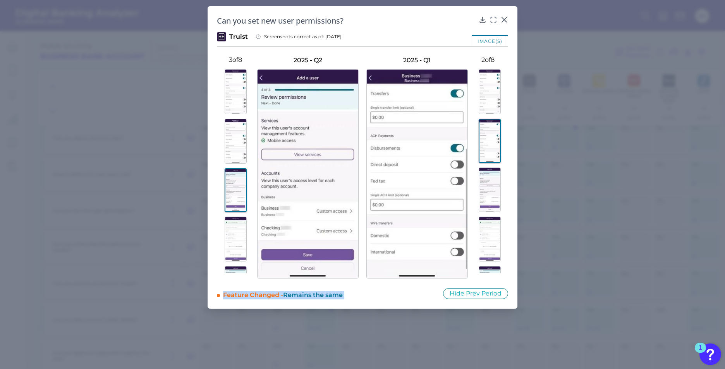
click at [491, 187] on img at bounding box center [490, 190] width 22 height 45
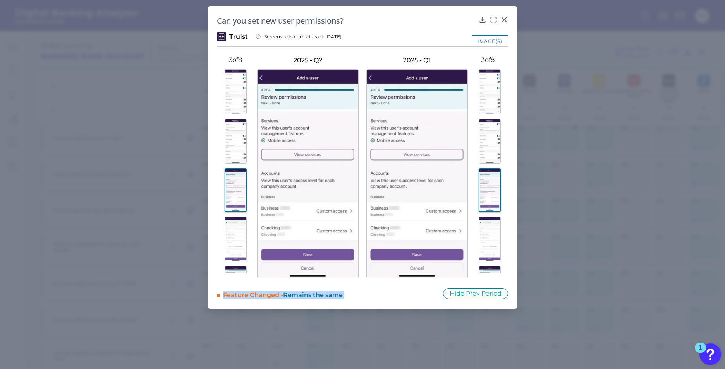
click at [485, 244] on img at bounding box center [490, 239] width 22 height 45
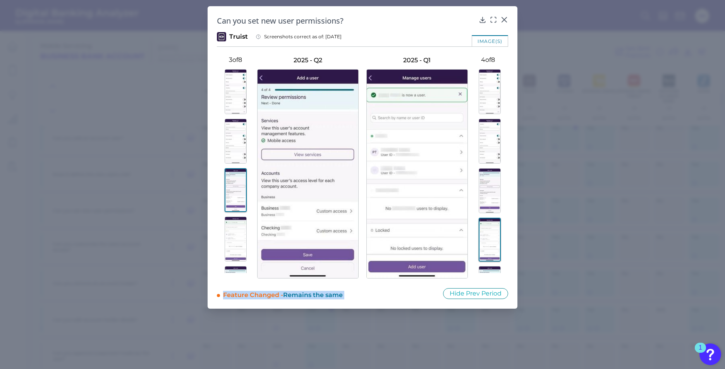
click at [232, 241] on img at bounding box center [236, 239] width 22 height 45
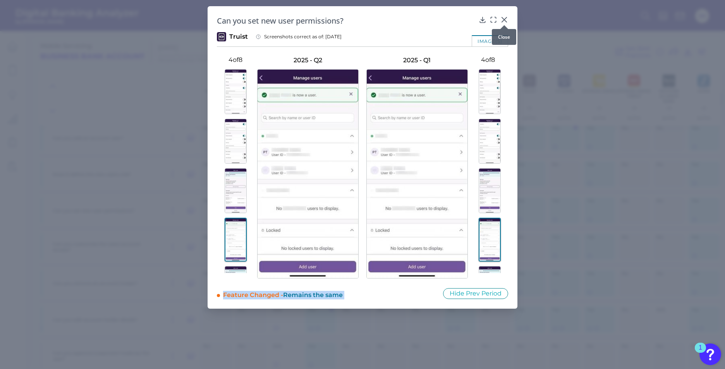
click at [503, 19] on icon at bounding box center [504, 19] width 5 height 5
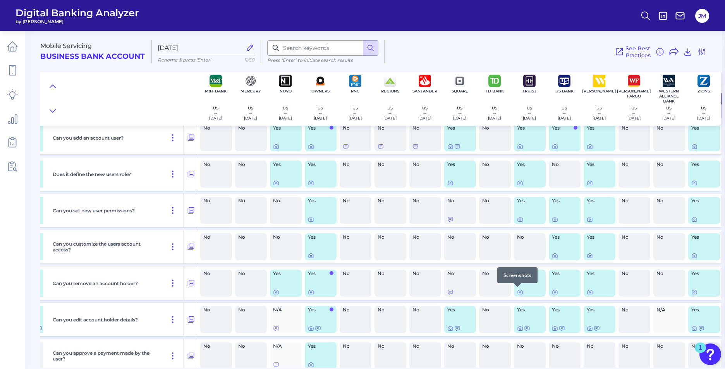
click at [517, 290] on div at bounding box center [517, 287] width 8 height 8
click at [519, 293] on icon at bounding box center [520, 293] width 2 height 2
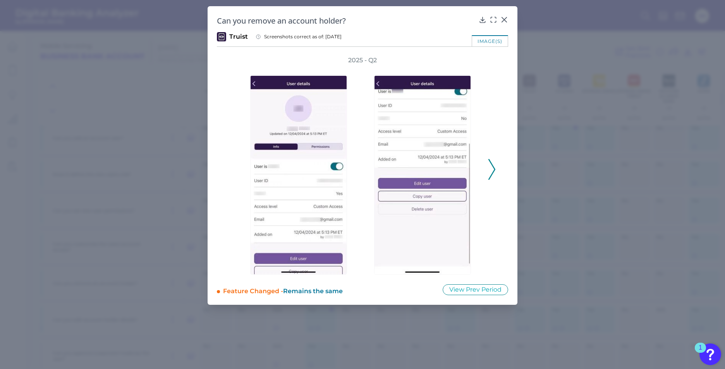
click at [492, 165] on polyline at bounding box center [492, 170] width 6 height 20
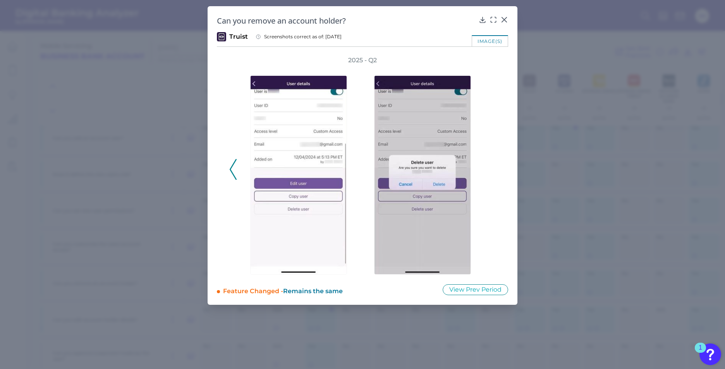
click at [233, 176] on icon at bounding box center [233, 169] width 7 height 21
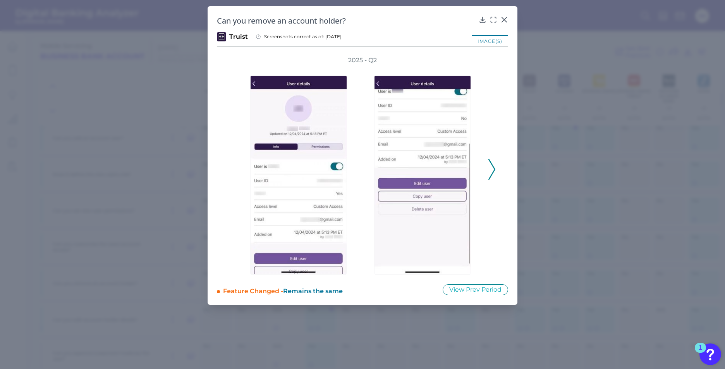
click at [233, 176] on div "2025 - Q2" at bounding box center [362, 165] width 266 height 219
click at [505, 20] on icon at bounding box center [504, 19] width 5 height 5
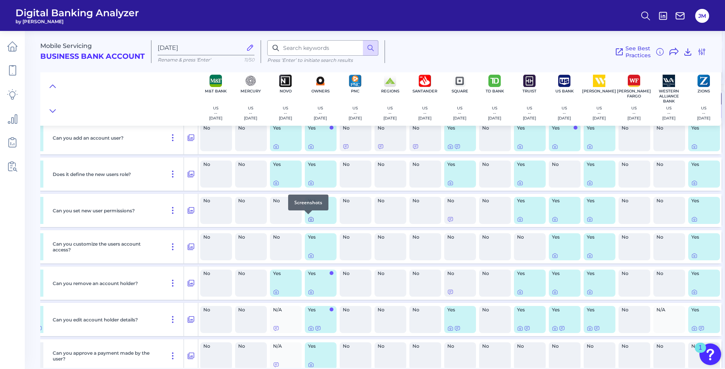
click at [308, 219] on icon at bounding box center [311, 219] width 6 height 6
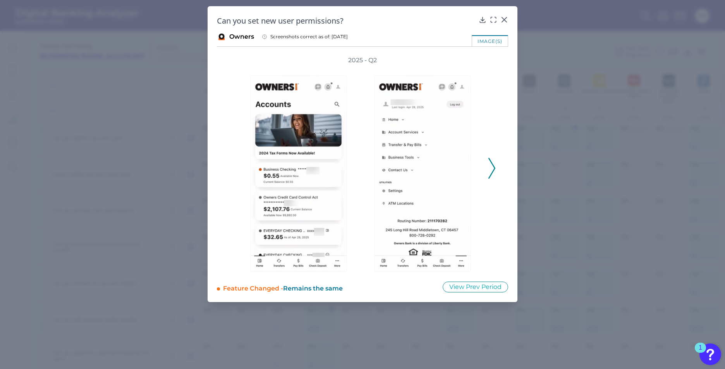
click at [493, 172] on polyline at bounding box center [492, 168] width 6 height 20
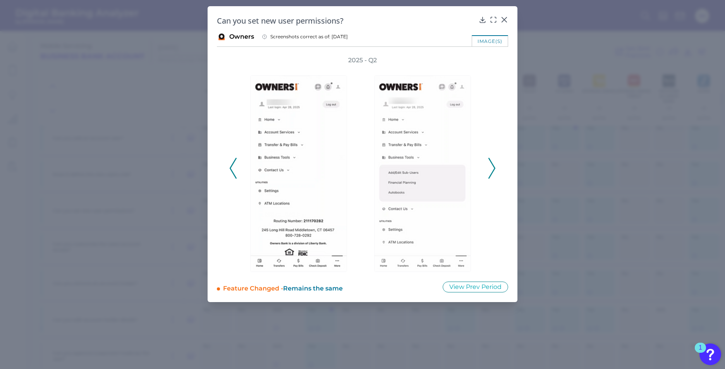
click at [494, 167] on polyline at bounding box center [492, 168] width 6 height 20
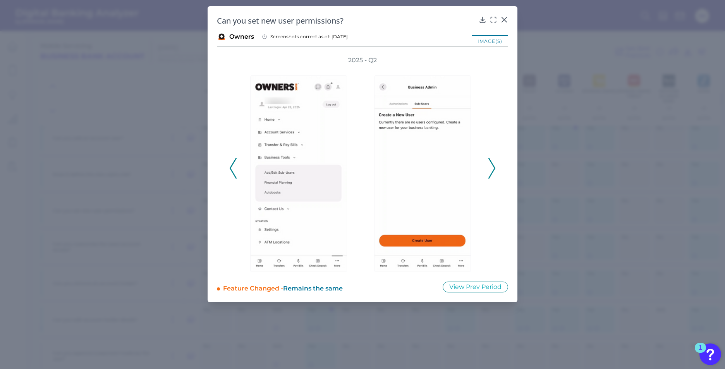
click at [492, 172] on polyline at bounding box center [492, 168] width 6 height 20
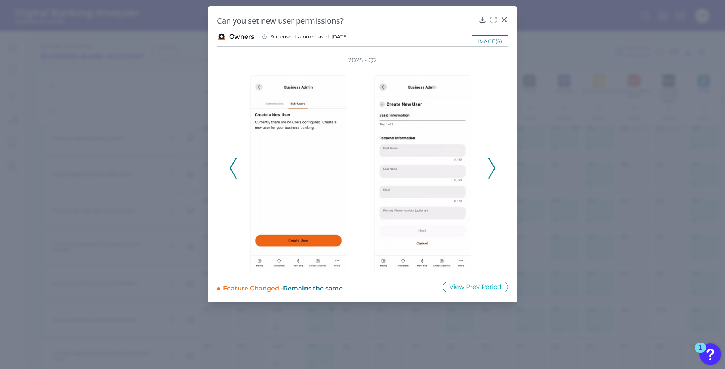
drag, startPoint x: 493, startPoint y: 168, endPoint x: 495, endPoint y: 158, distance: 9.9
click at [493, 168] on icon at bounding box center [491, 168] width 7 height 21
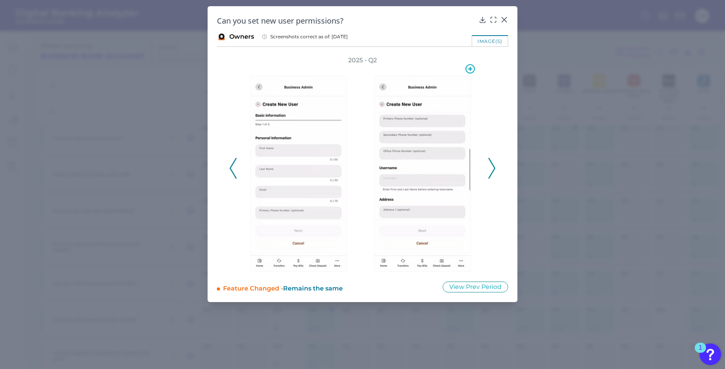
click at [385, 191] on img at bounding box center [422, 174] width 97 height 197
click at [400, 191] on img at bounding box center [422, 174] width 97 height 197
click at [494, 167] on polyline at bounding box center [492, 168] width 6 height 20
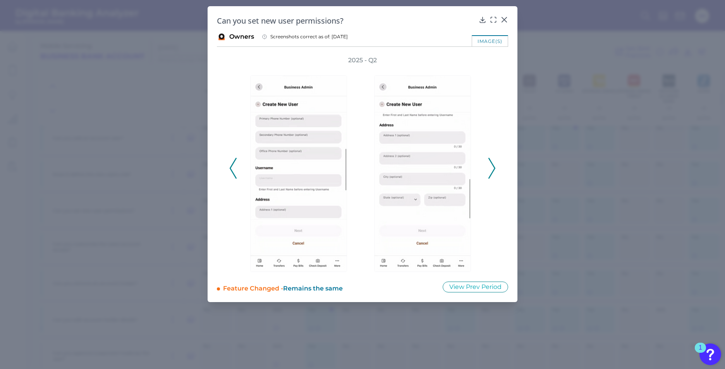
click at [494, 167] on polyline at bounding box center [492, 168] width 6 height 20
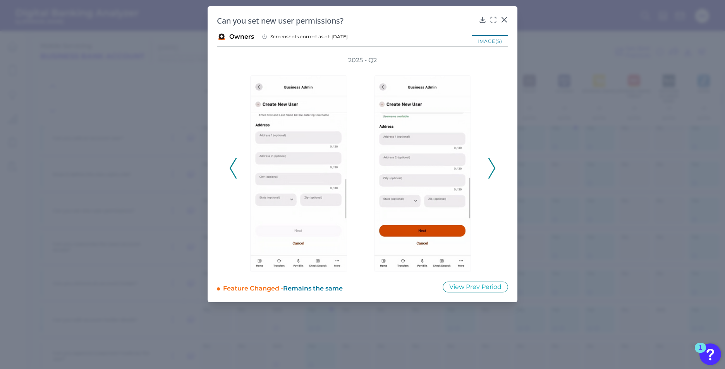
click at [494, 167] on polyline at bounding box center [492, 168] width 6 height 20
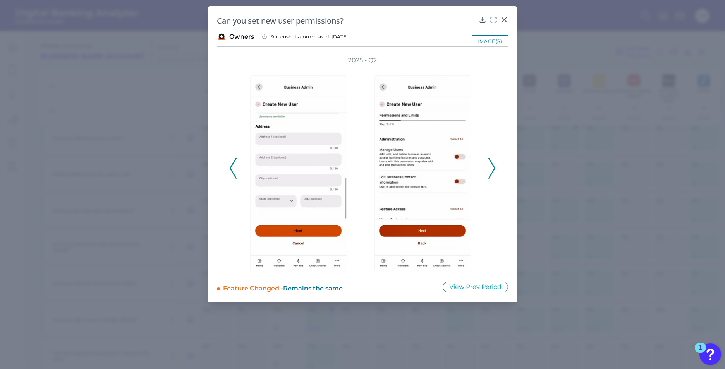
click at [492, 166] on icon at bounding box center [491, 168] width 7 height 21
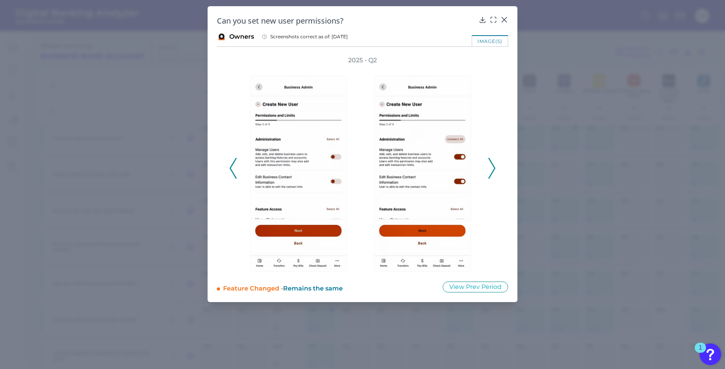
click at [495, 168] on polyline at bounding box center [492, 168] width 6 height 20
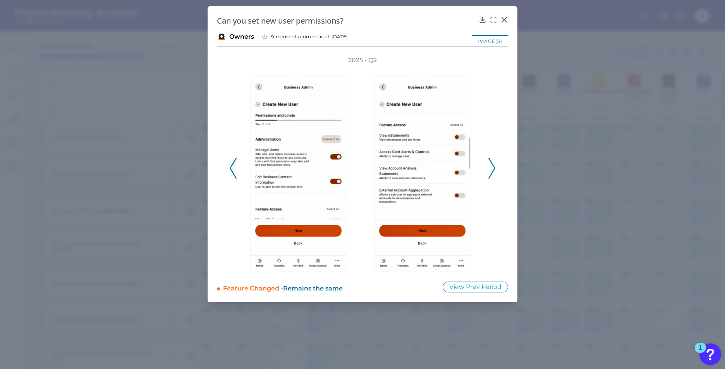
click at [495, 170] on button at bounding box center [492, 168] width 8 height 21
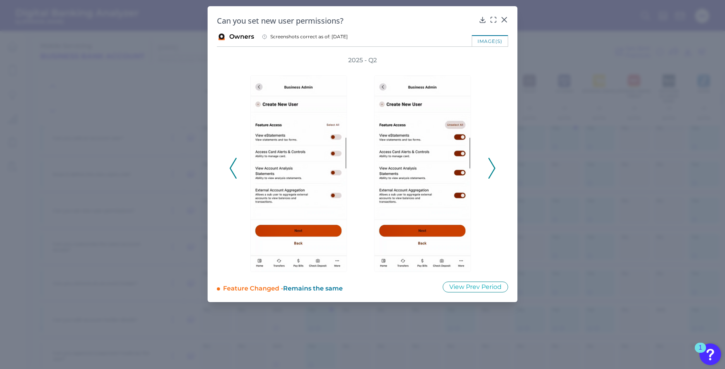
click at [491, 168] on icon at bounding box center [491, 168] width 7 height 21
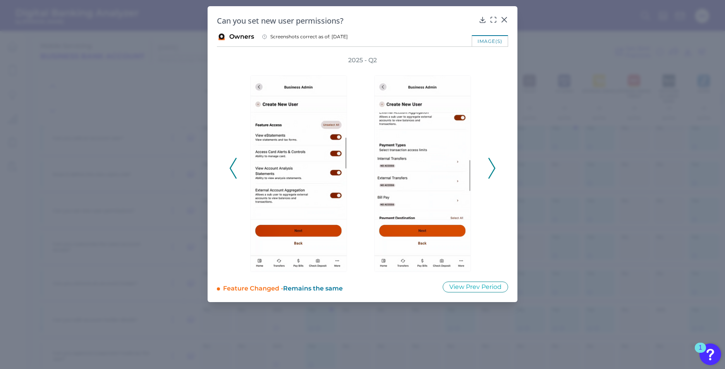
click at [494, 169] on icon at bounding box center [491, 168] width 7 height 21
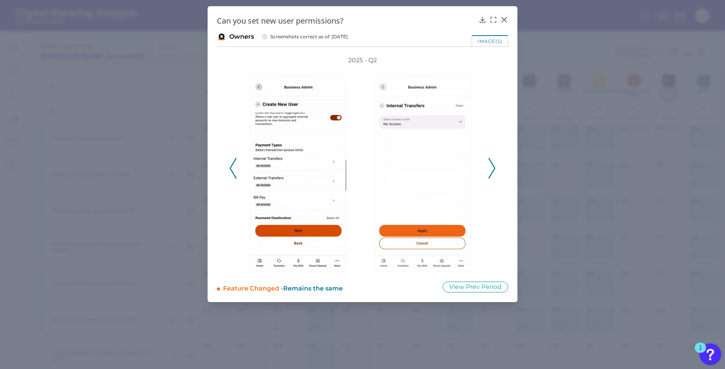
click at [494, 169] on icon at bounding box center [491, 168] width 7 height 21
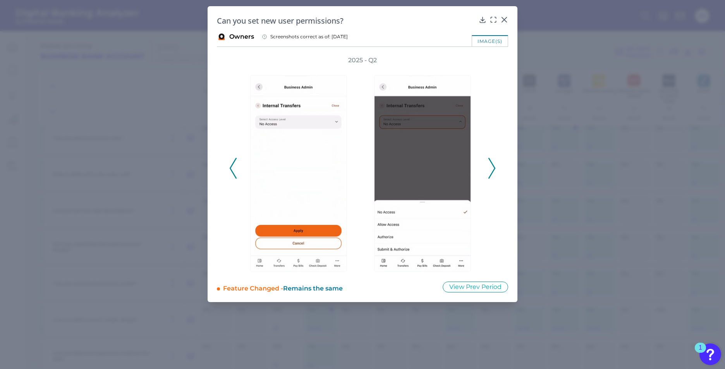
click at [495, 166] on icon at bounding box center [491, 168] width 7 height 21
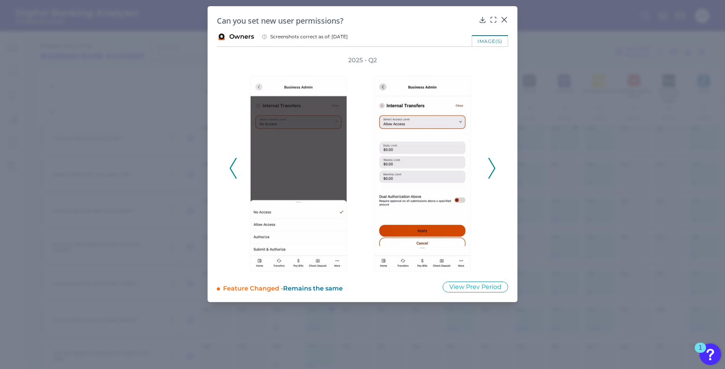
click at [491, 171] on icon at bounding box center [491, 168] width 7 height 21
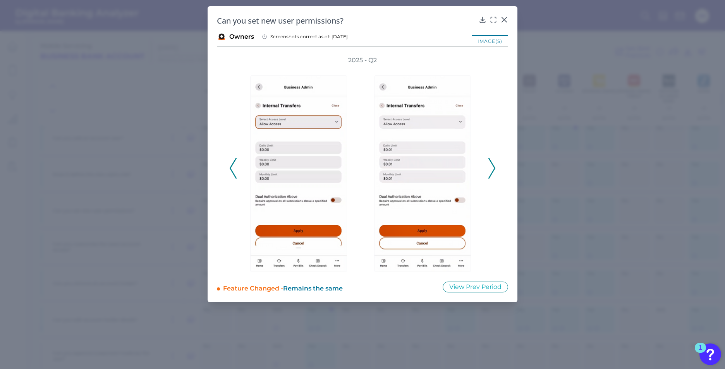
click at [491, 172] on icon at bounding box center [491, 168] width 7 height 21
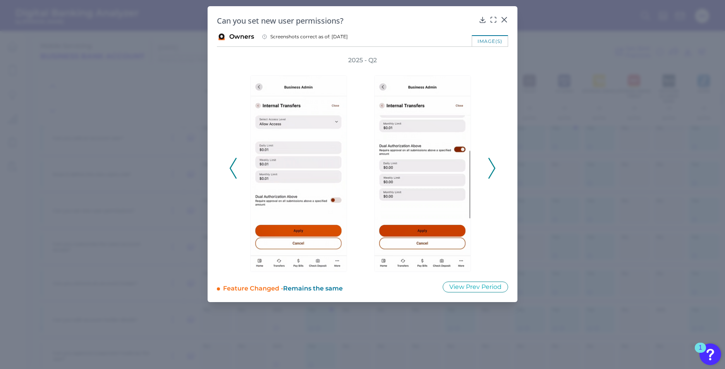
click at [495, 167] on button at bounding box center [492, 168] width 8 height 21
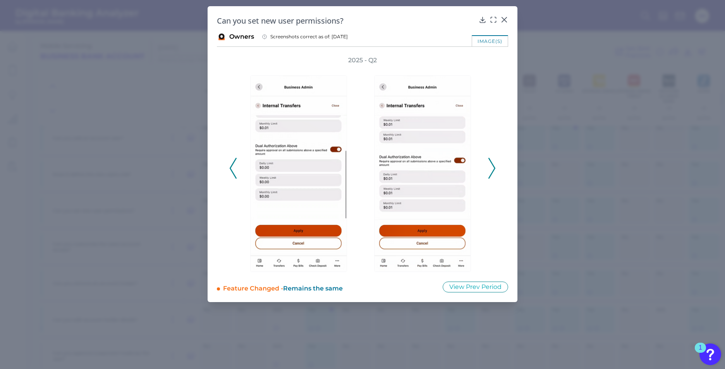
click at [495, 166] on icon at bounding box center [491, 168] width 7 height 21
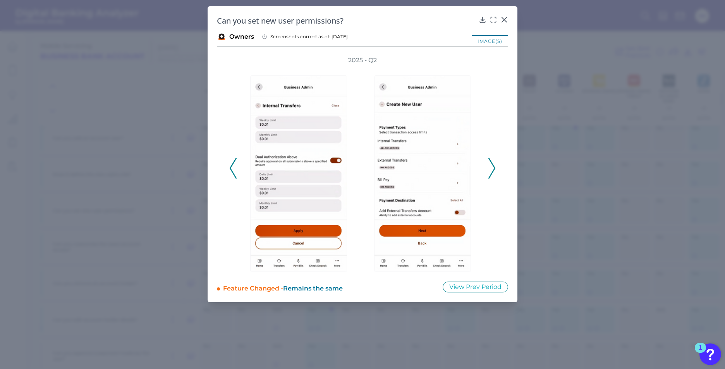
click at [495, 166] on icon at bounding box center [491, 168] width 7 height 21
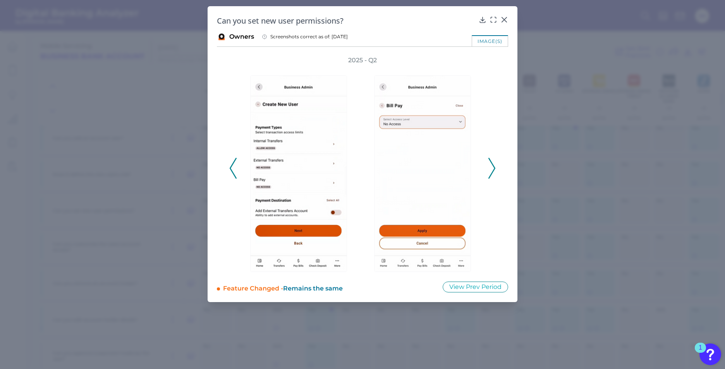
click at [495, 166] on icon at bounding box center [491, 168] width 7 height 21
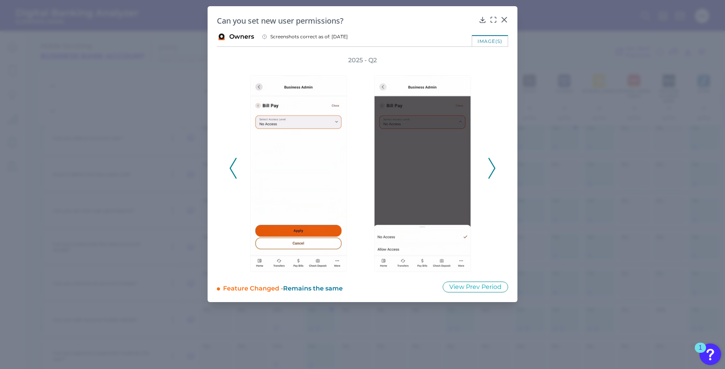
click at [495, 166] on icon at bounding box center [491, 168] width 7 height 21
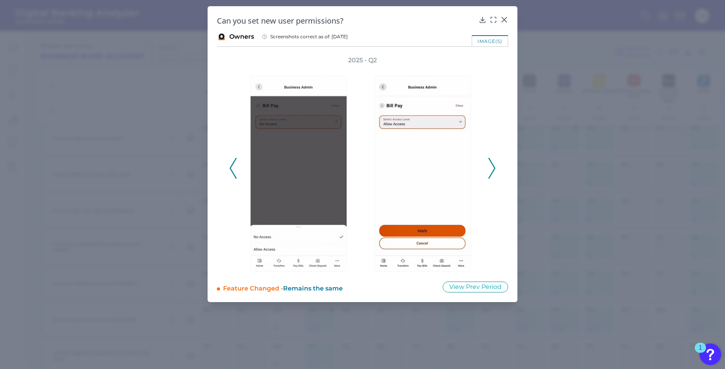
click at [491, 168] on icon at bounding box center [491, 168] width 7 height 21
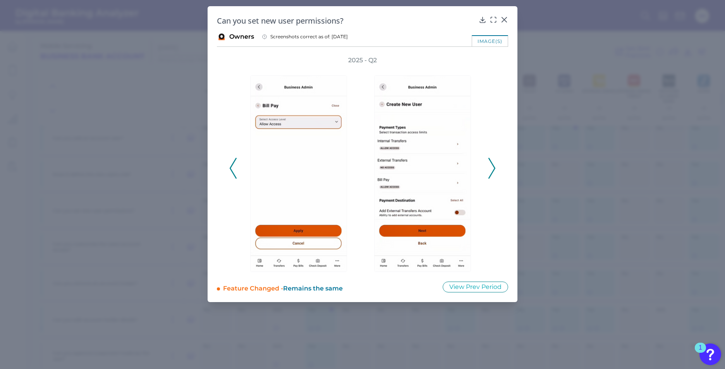
click at [491, 168] on icon at bounding box center [491, 168] width 7 height 21
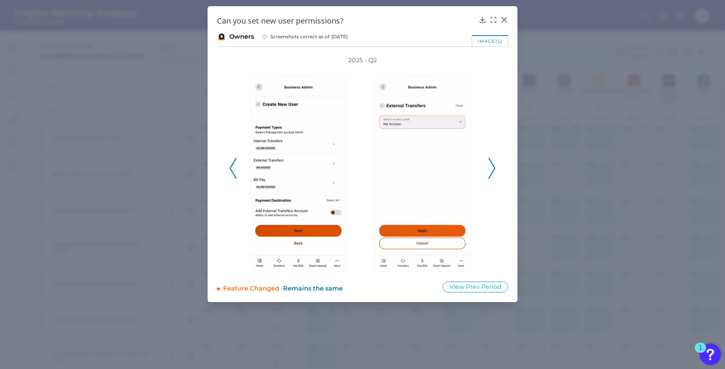
click at [491, 168] on icon at bounding box center [491, 168] width 7 height 21
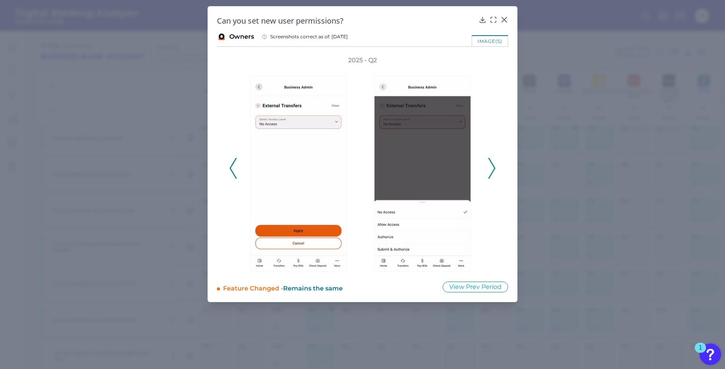
click at [491, 168] on icon at bounding box center [491, 168] width 7 height 21
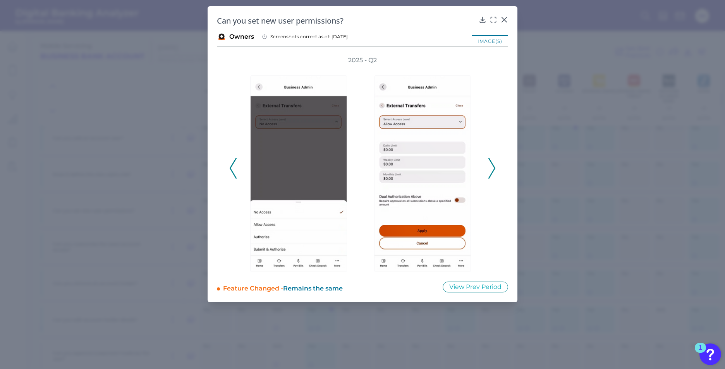
click at [491, 168] on icon at bounding box center [491, 168] width 7 height 21
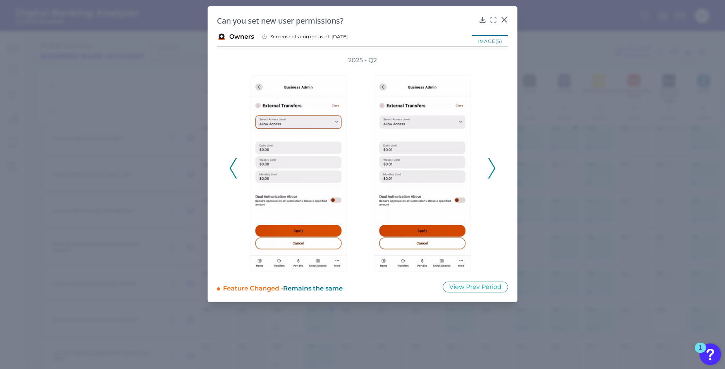
click at [491, 168] on icon at bounding box center [491, 168] width 7 height 21
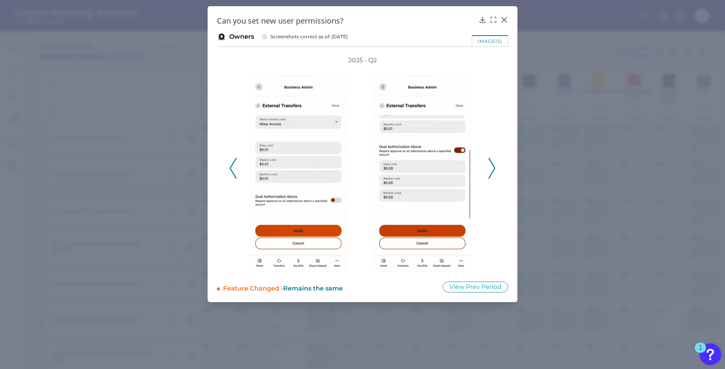
click at [491, 168] on icon at bounding box center [491, 168] width 7 height 21
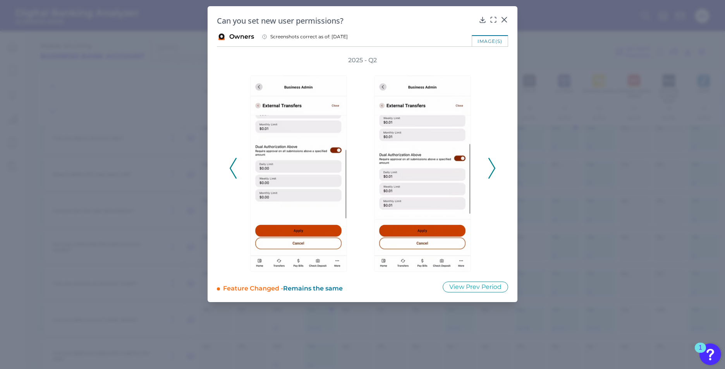
click at [491, 168] on icon at bounding box center [491, 168] width 7 height 21
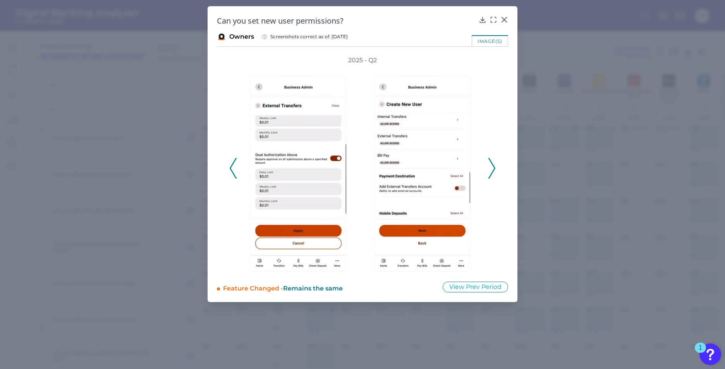
click at [493, 169] on icon at bounding box center [491, 168] width 7 height 21
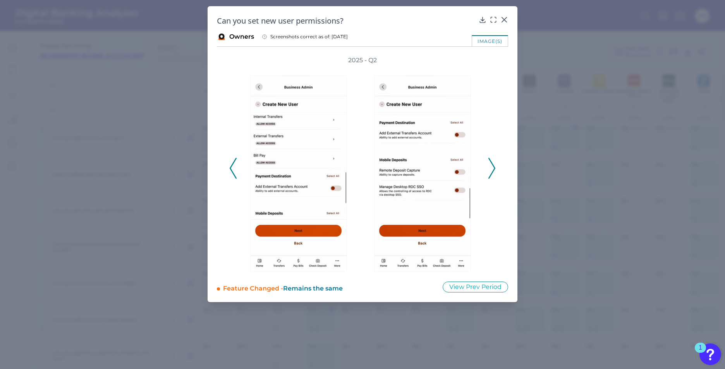
click at [494, 165] on icon at bounding box center [491, 168] width 7 height 21
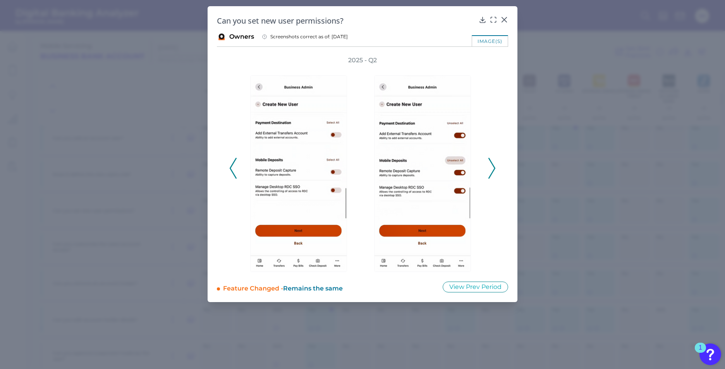
click at [494, 165] on icon at bounding box center [491, 168] width 7 height 21
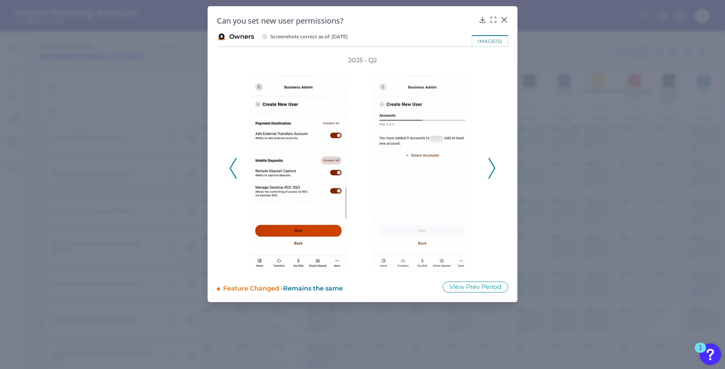
click at [494, 165] on icon at bounding box center [491, 168] width 7 height 21
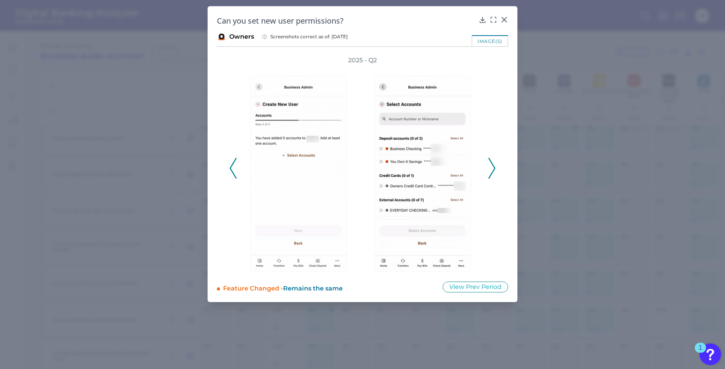
click at [492, 170] on icon at bounding box center [491, 168] width 7 height 21
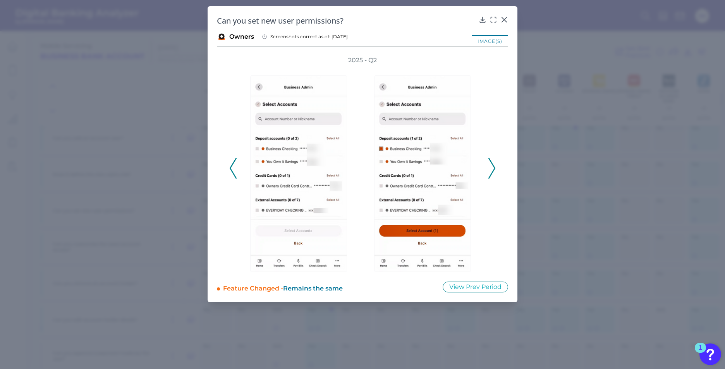
click at [492, 170] on icon at bounding box center [491, 168] width 7 height 21
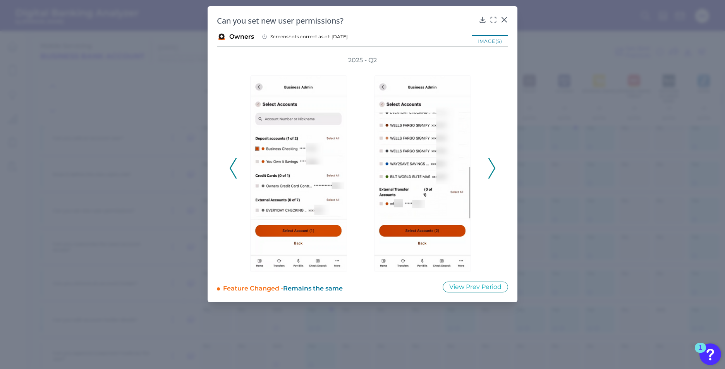
click at [492, 170] on icon at bounding box center [491, 168] width 7 height 21
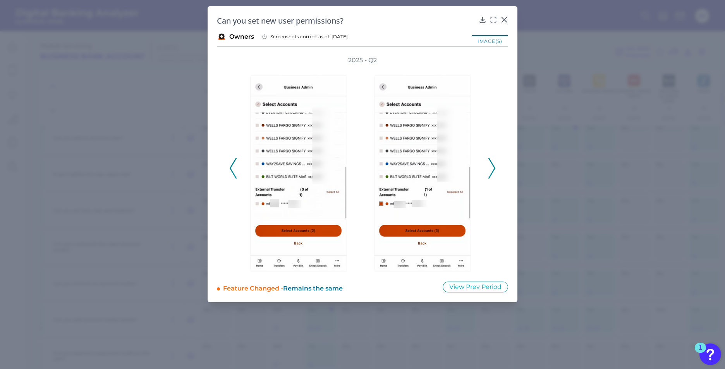
click at [492, 170] on icon at bounding box center [491, 168] width 7 height 21
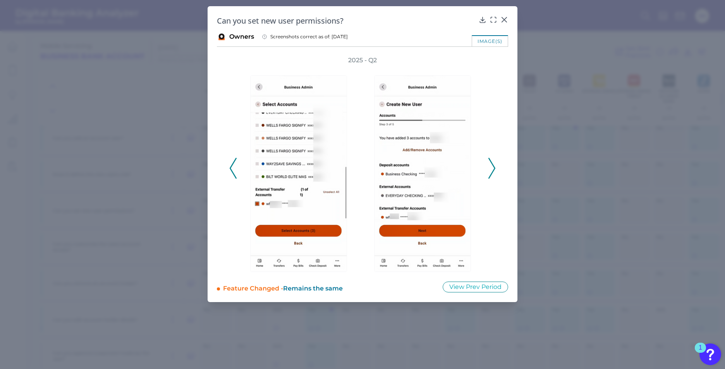
click at [492, 170] on icon at bounding box center [491, 168] width 7 height 21
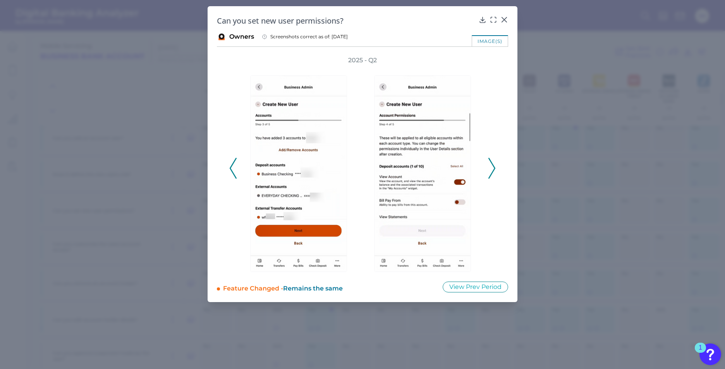
click at [489, 171] on icon at bounding box center [491, 168] width 7 height 21
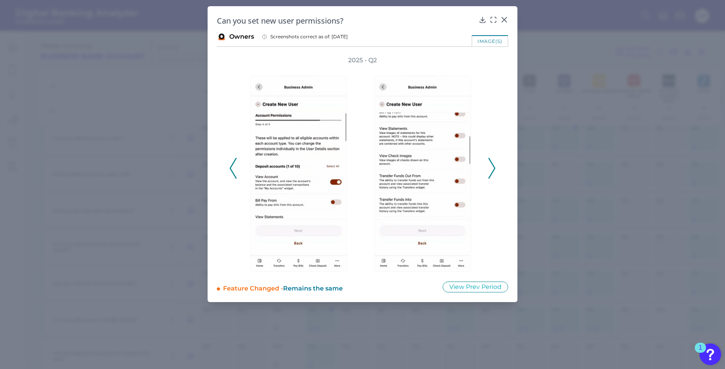
click at [489, 171] on icon at bounding box center [491, 168] width 7 height 21
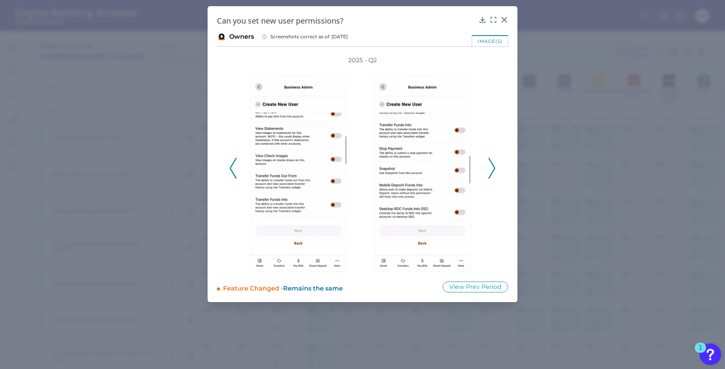
click at [489, 171] on icon at bounding box center [491, 168] width 7 height 21
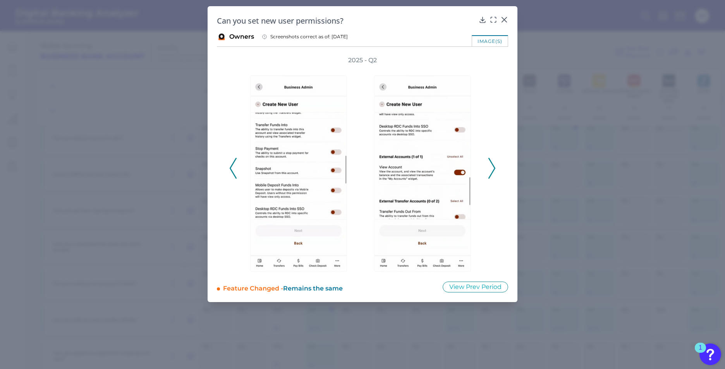
click at [489, 171] on icon at bounding box center [491, 168] width 7 height 21
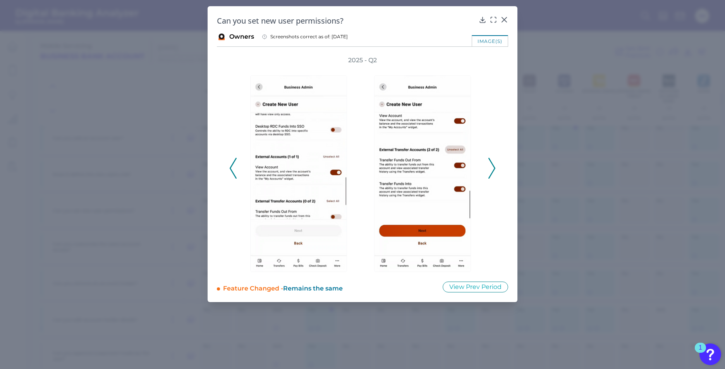
click at [489, 171] on icon at bounding box center [491, 168] width 7 height 21
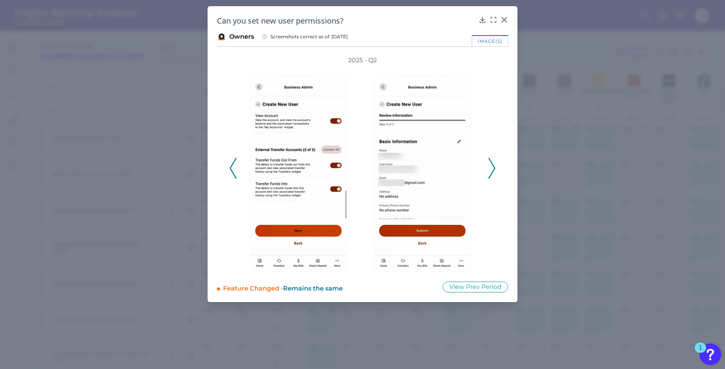
click at [490, 172] on icon at bounding box center [491, 168] width 7 height 21
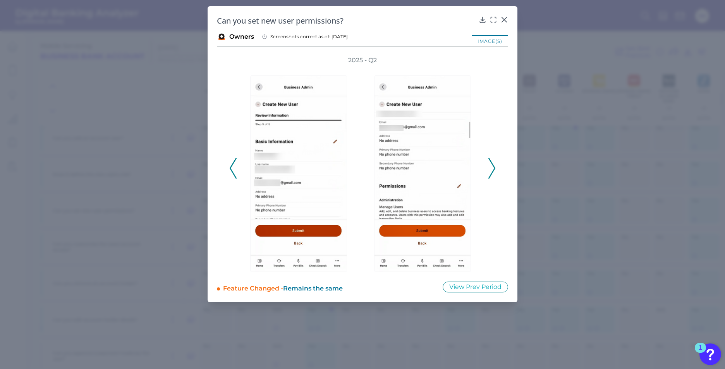
click at [490, 172] on icon at bounding box center [491, 168] width 7 height 21
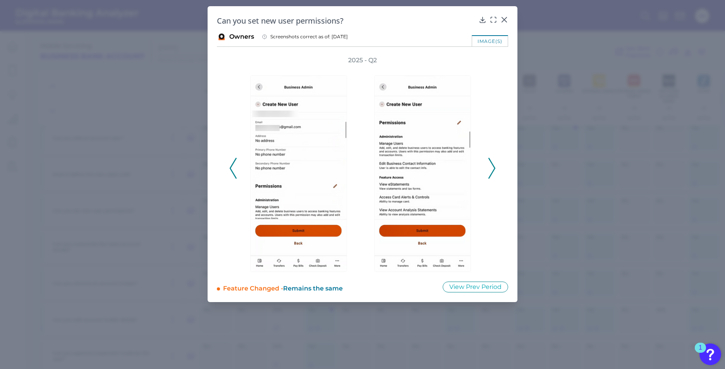
click at [490, 172] on icon at bounding box center [491, 168] width 7 height 21
click at [488, 39] on div "image(s)" at bounding box center [490, 40] width 36 height 11
click at [488, 42] on div "image(s)" at bounding box center [490, 40] width 36 height 11
click at [234, 164] on icon at bounding box center [233, 168] width 7 height 21
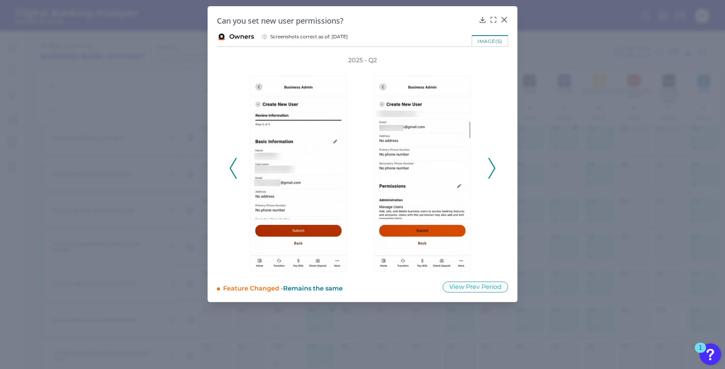
click at [234, 164] on icon at bounding box center [233, 168] width 7 height 21
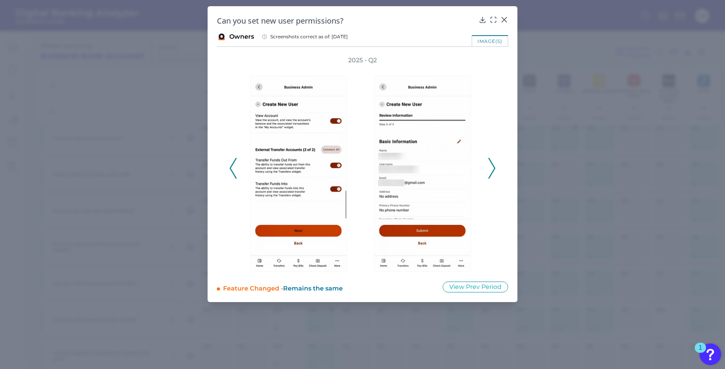
click at [234, 164] on icon at bounding box center [233, 168] width 7 height 21
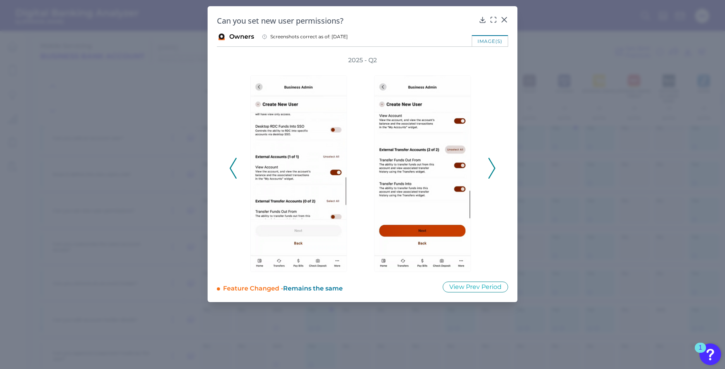
click at [234, 164] on icon at bounding box center [233, 168] width 7 height 21
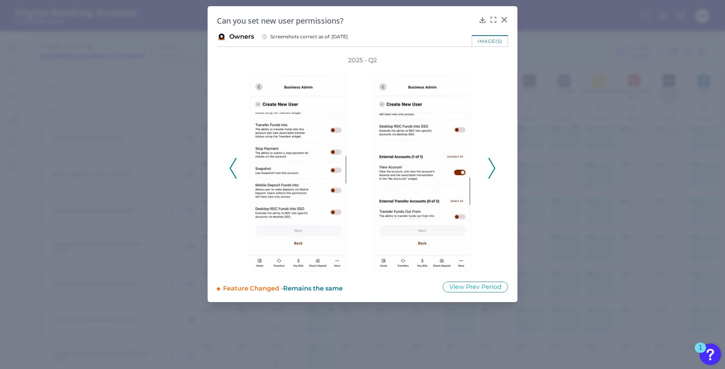
click at [234, 164] on icon at bounding box center [233, 168] width 7 height 21
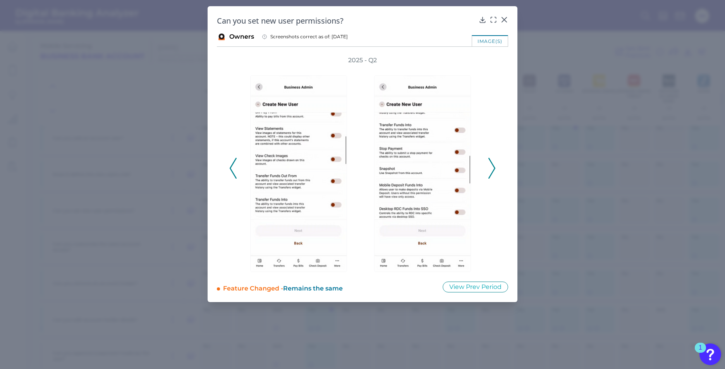
click at [234, 164] on icon at bounding box center [233, 168] width 7 height 21
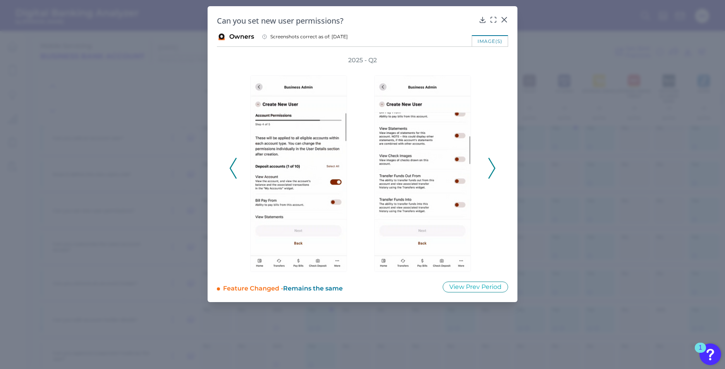
click at [234, 164] on icon at bounding box center [233, 168] width 7 height 21
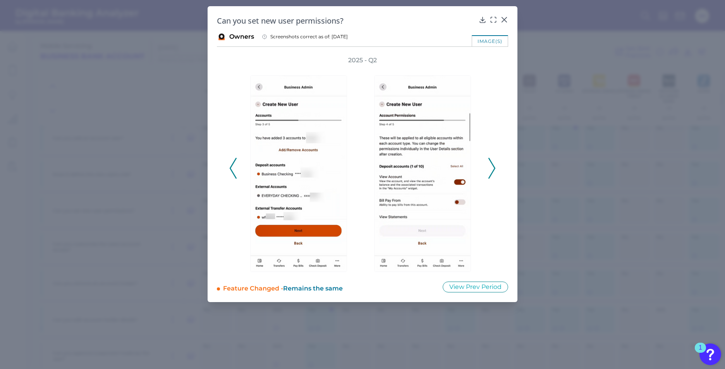
click at [234, 164] on icon at bounding box center [233, 168] width 7 height 21
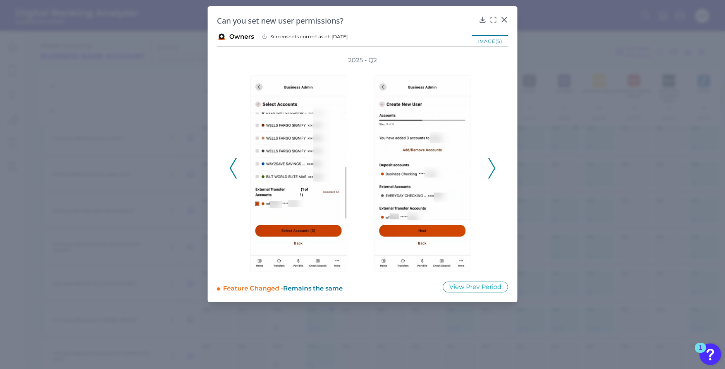
click at [232, 160] on icon at bounding box center [233, 168] width 7 height 21
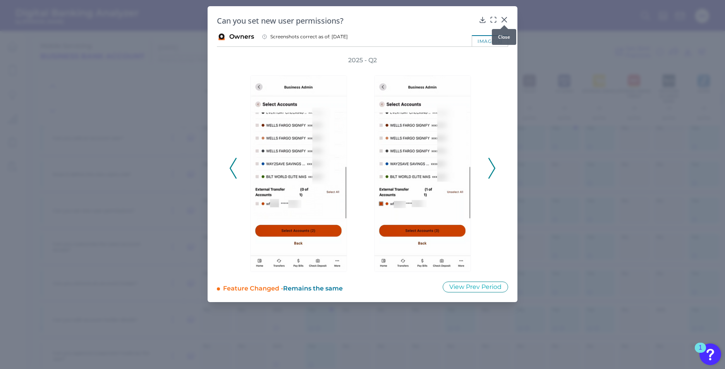
click at [507, 18] on icon at bounding box center [504, 19] width 5 height 5
